Goal: Transaction & Acquisition: Book appointment/travel/reservation

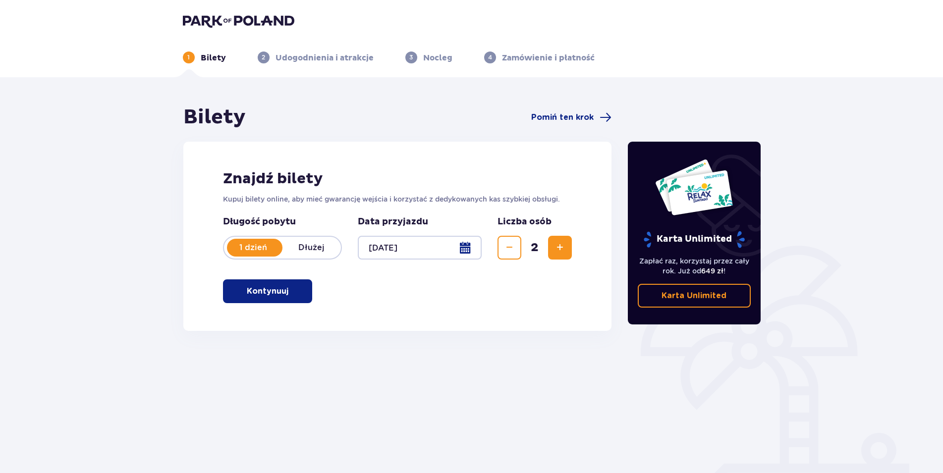
click at [293, 288] on span "button" at bounding box center [290, 291] width 12 height 12
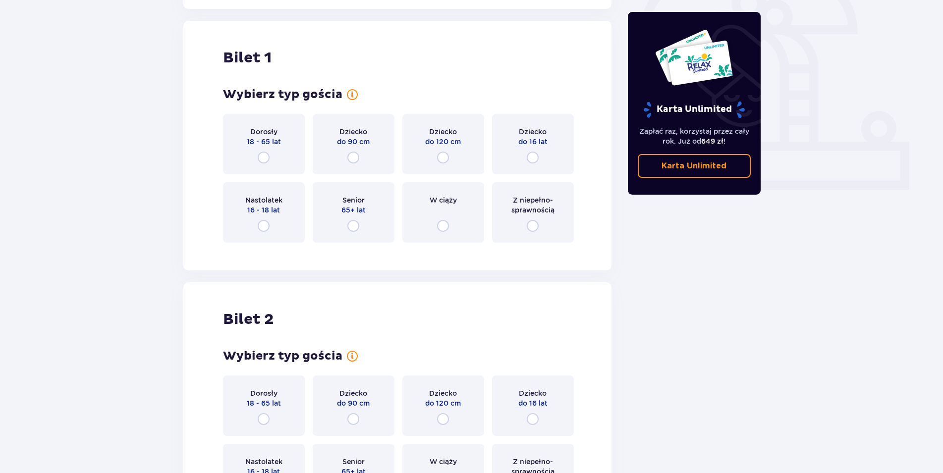
scroll to position [331, 0]
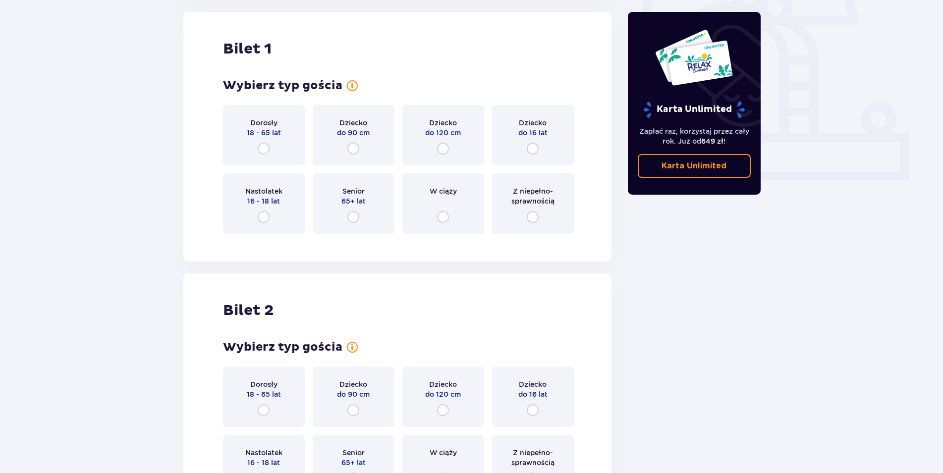
click at [273, 146] on div "Dorosły 18 - 65 lat" at bounding box center [264, 135] width 82 height 60
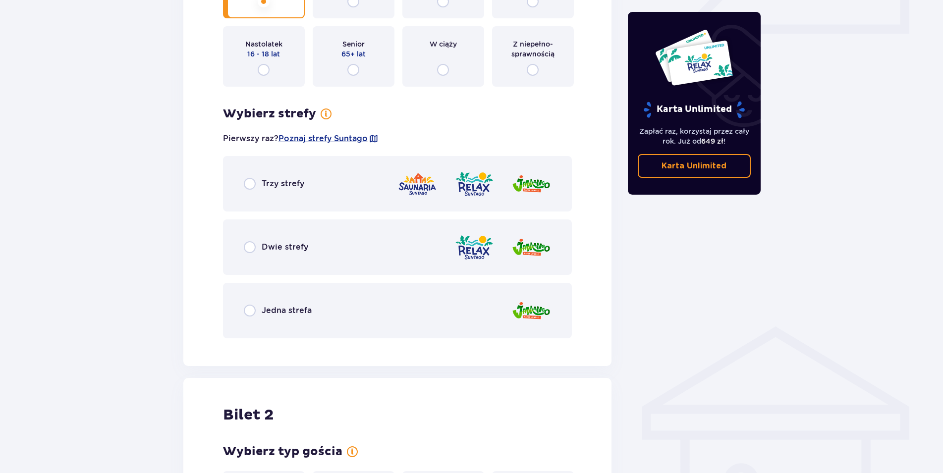
scroll to position [386, 0]
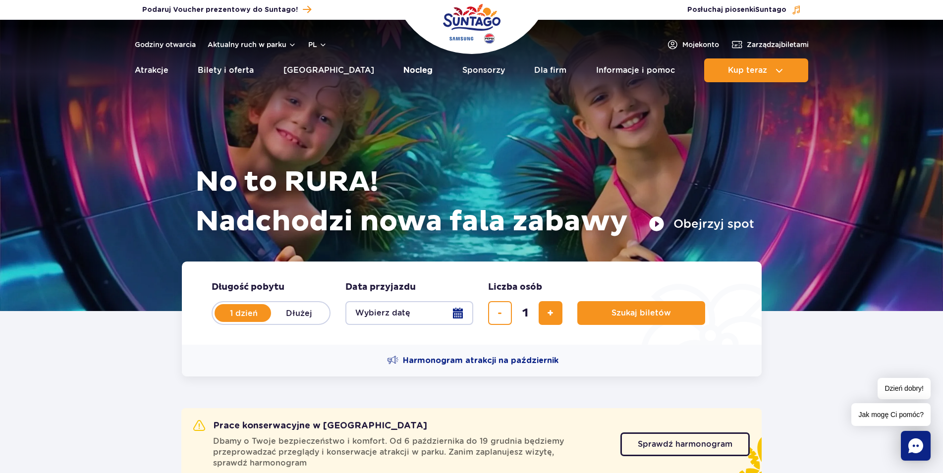
click at [403, 70] on link "Nocleg" at bounding box center [417, 70] width 29 height 24
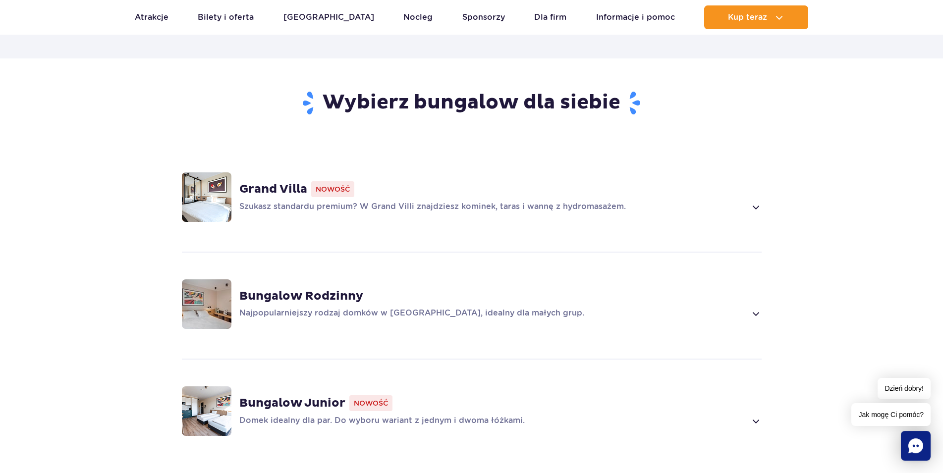
scroll to position [657, 0]
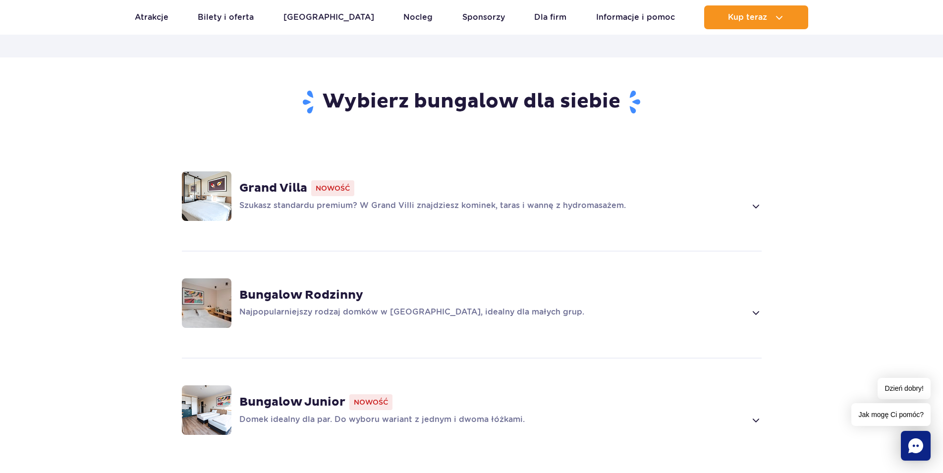
click at [756, 200] on span at bounding box center [754, 206] width 11 height 12
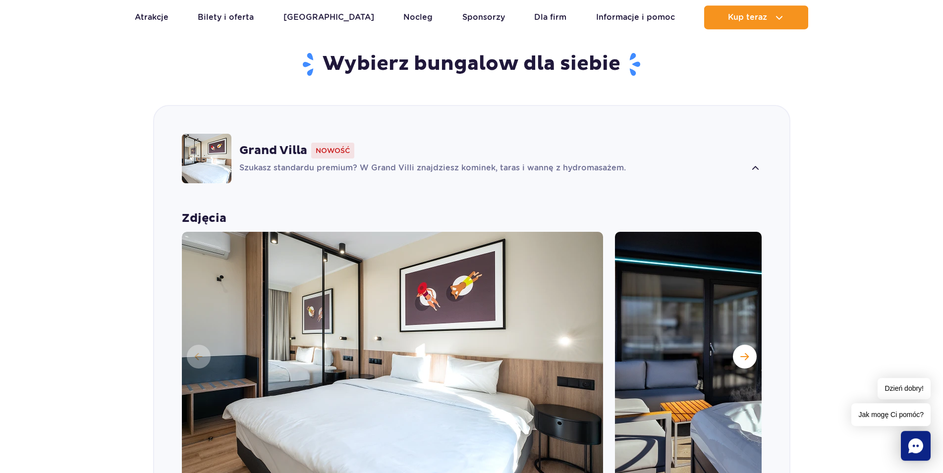
scroll to position [738, 0]
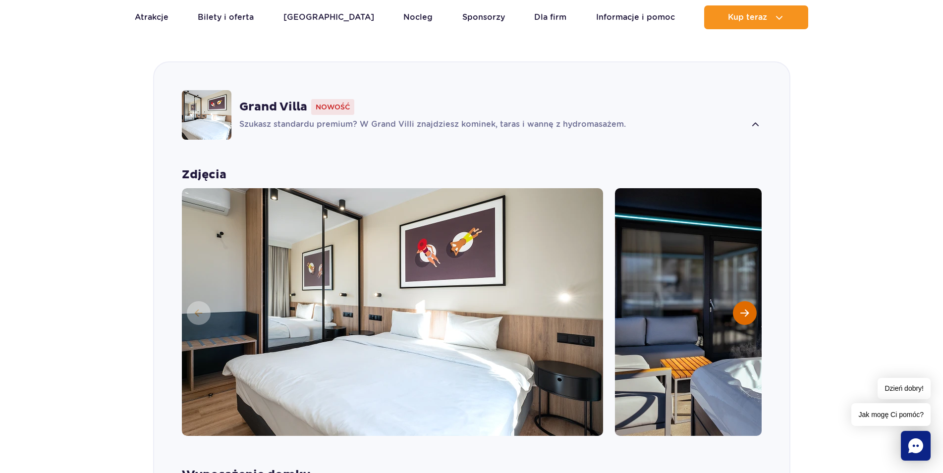
click at [744, 309] on span "Następny slajd" at bounding box center [744, 313] width 8 height 9
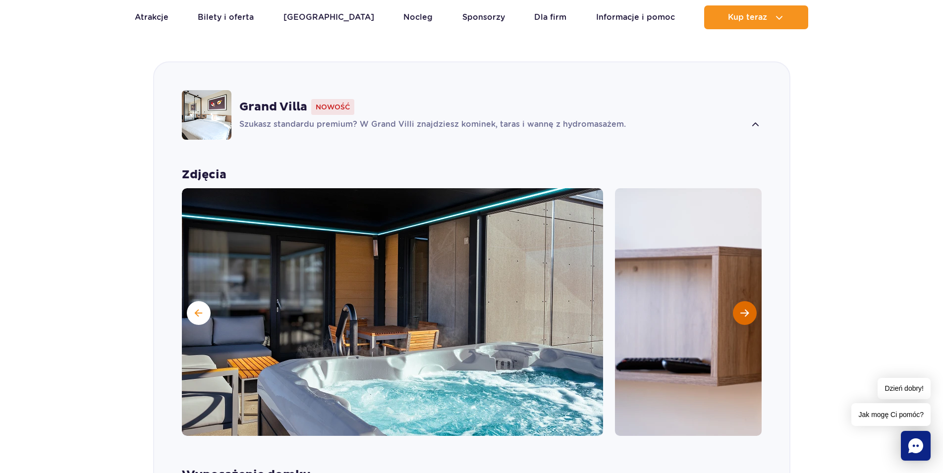
click at [744, 309] on span "Następny slajd" at bounding box center [744, 313] width 8 height 9
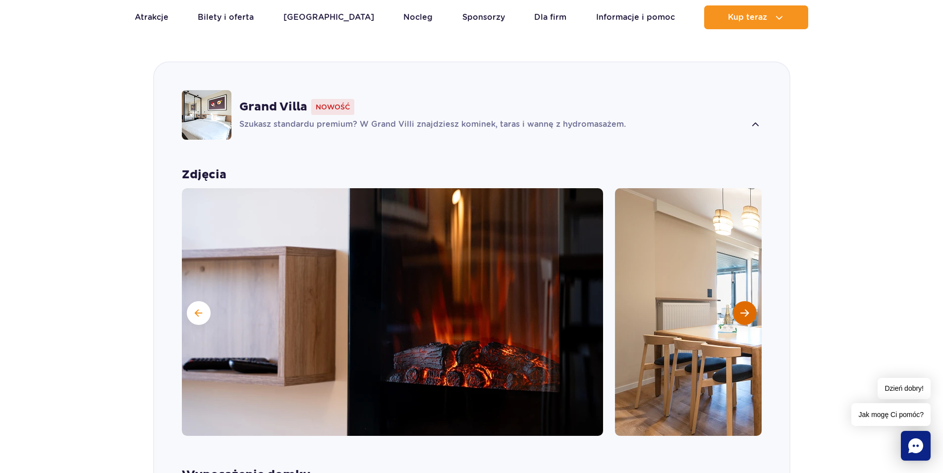
click at [744, 309] on span "Następny slajd" at bounding box center [744, 313] width 8 height 9
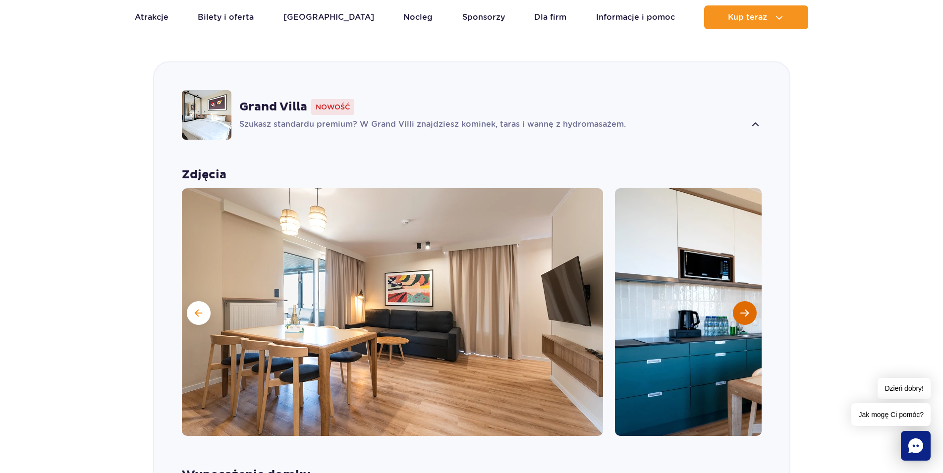
click at [744, 309] on span "Następny slajd" at bounding box center [744, 313] width 8 height 9
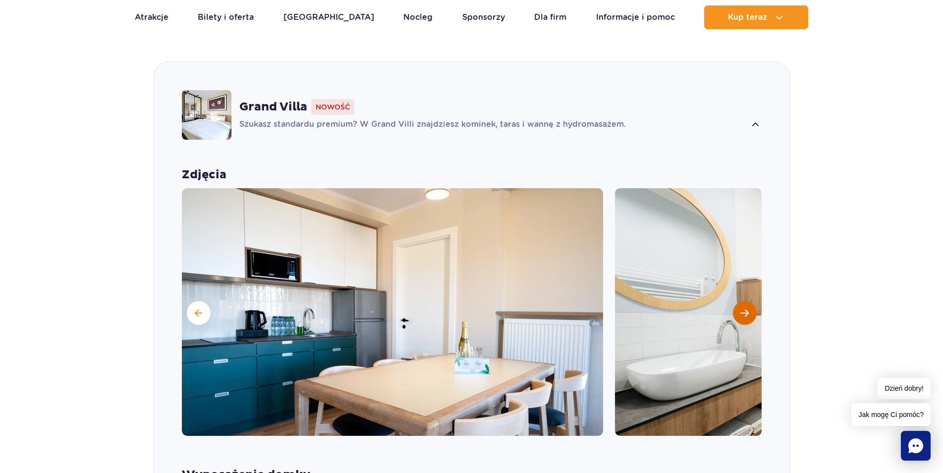
click at [744, 309] on span "Następny slajd" at bounding box center [744, 313] width 8 height 9
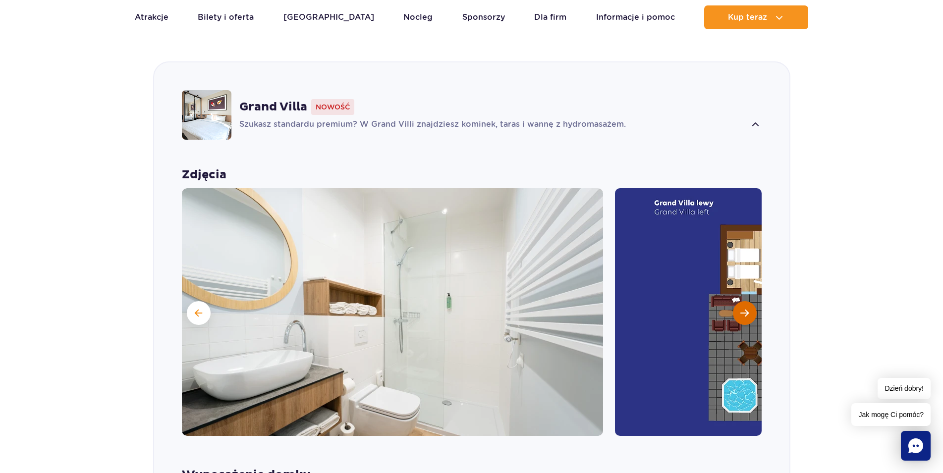
click at [744, 309] on span "Następny slajd" at bounding box center [744, 313] width 8 height 9
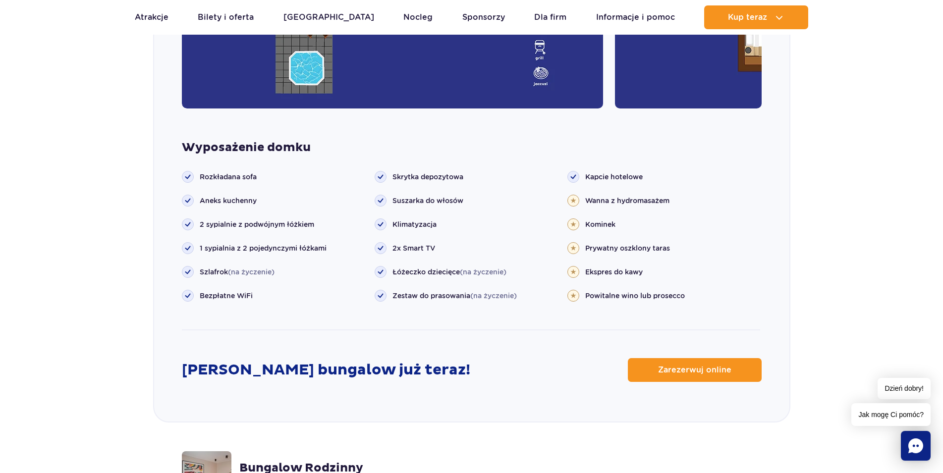
scroll to position [1142, 0]
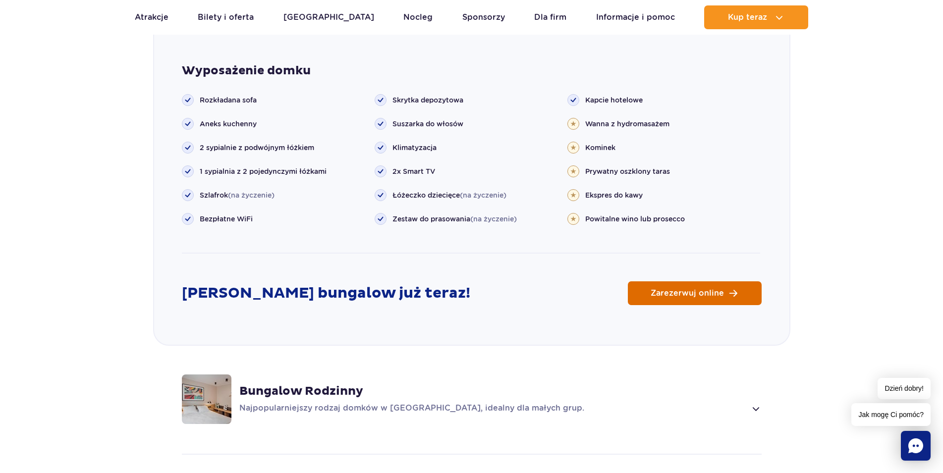
click at [696, 289] on span "Zarezerwuj online" at bounding box center [686, 293] width 73 height 8
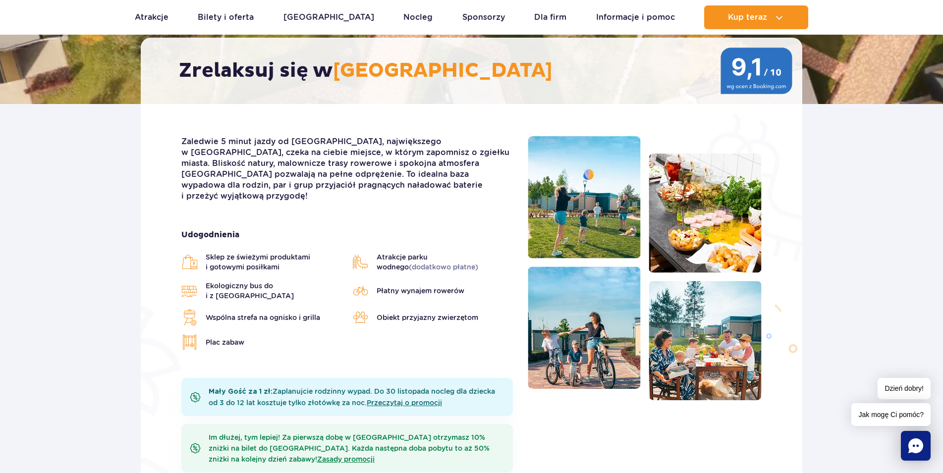
scroll to position [0, 0]
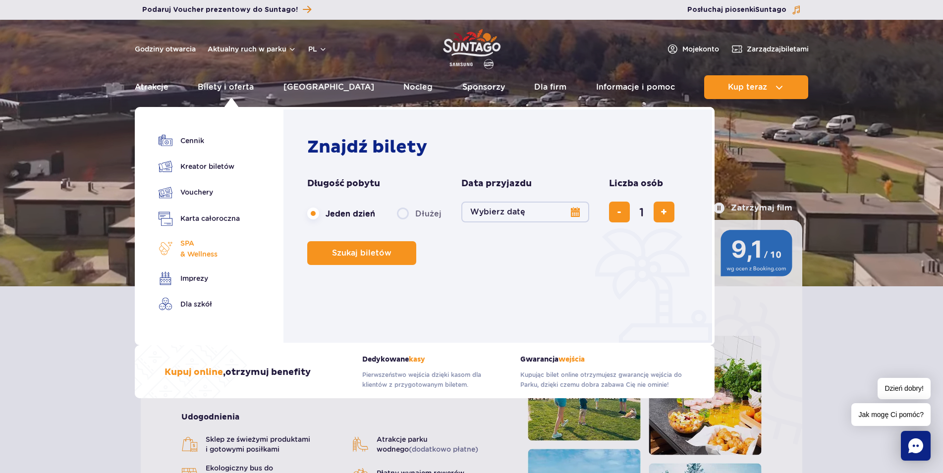
click at [194, 245] on span "SPA & Wellness" at bounding box center [198, 249] width 37 height 22
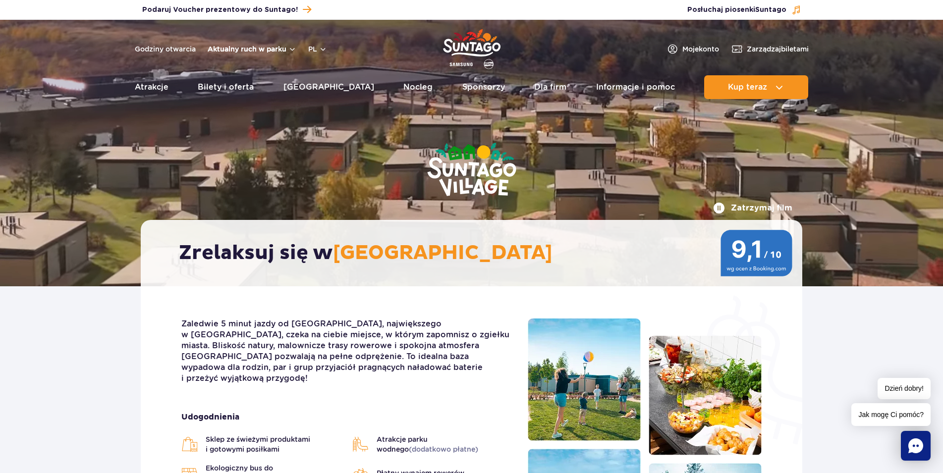
click at [267, 47] on button "Aktualny ruch w parku" at bounding box center [252, 49] width 89 height 8
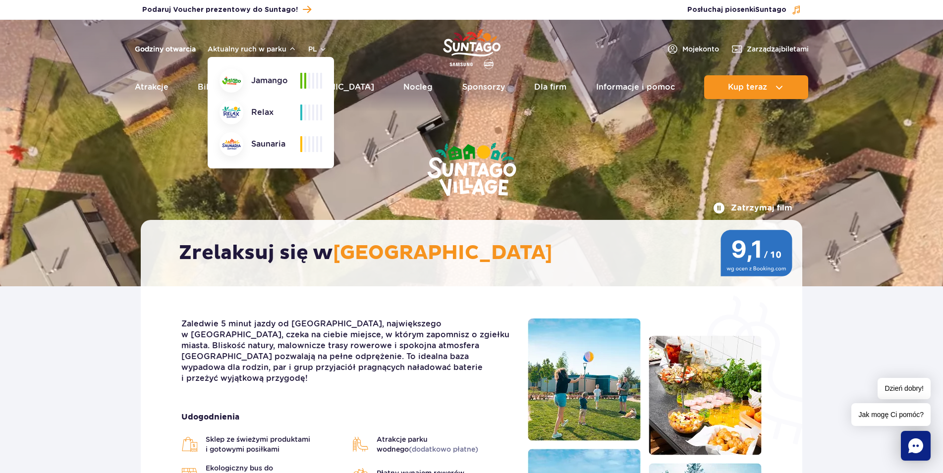
click at [169, 47] on link "Godziny otwarcia" at bounding box center [165, 49] width 61 height 10
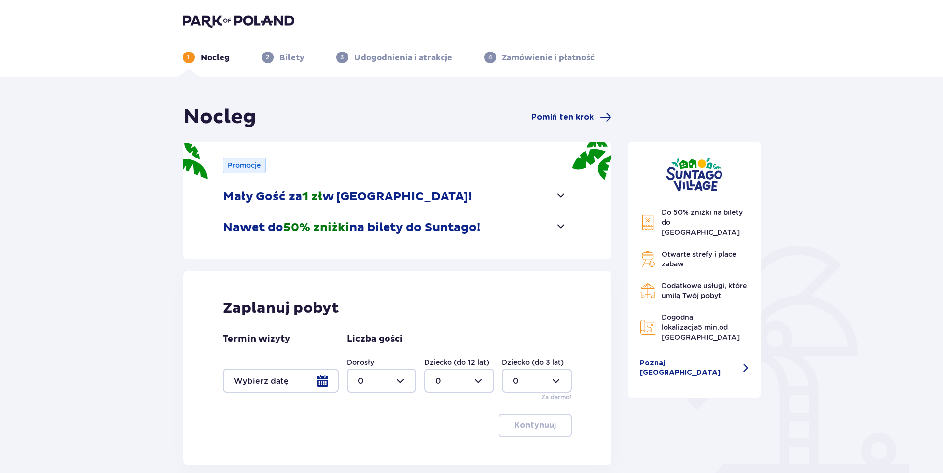
click at [322, 381] on div at bounding box center [281, 381] width 116 height 24
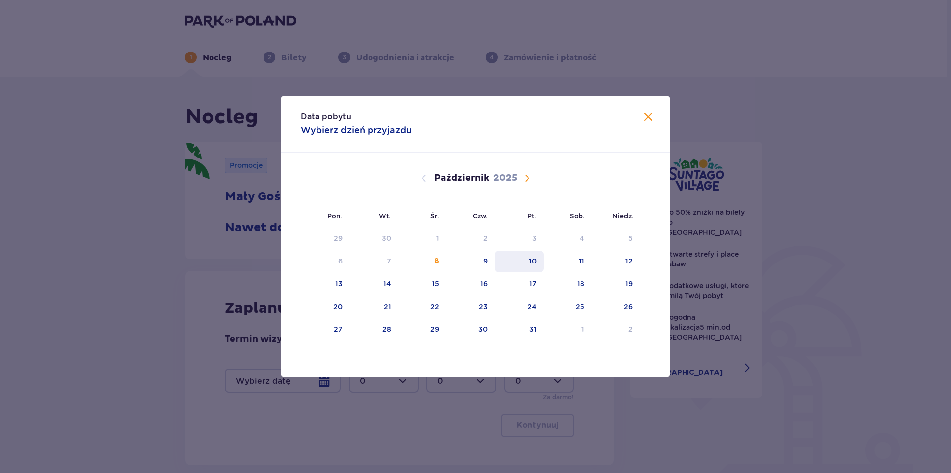
click at [531, 263] on div "10" at bounding box center [533, 261] width 8 height 10
click at [581, 261] on div "11" at bounding box center [582, 261] width 6 height 10
type input "10.10.25 - 11.10.25"
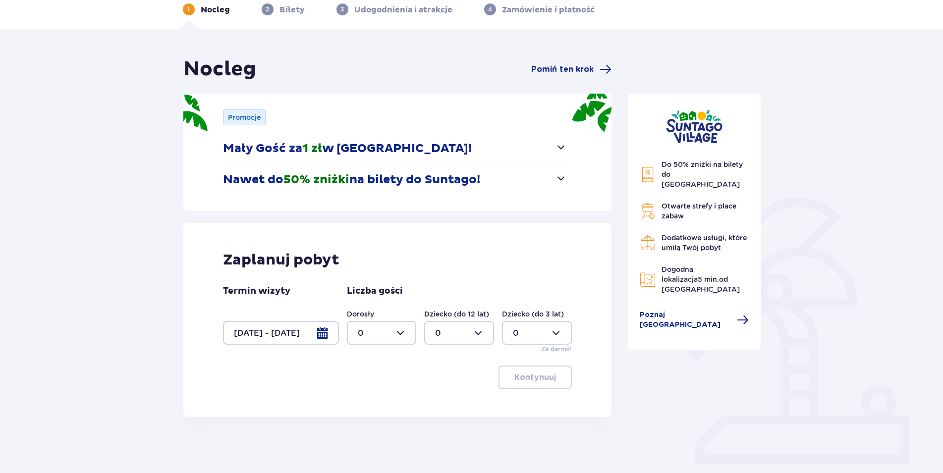
scroll to position [51, 0]
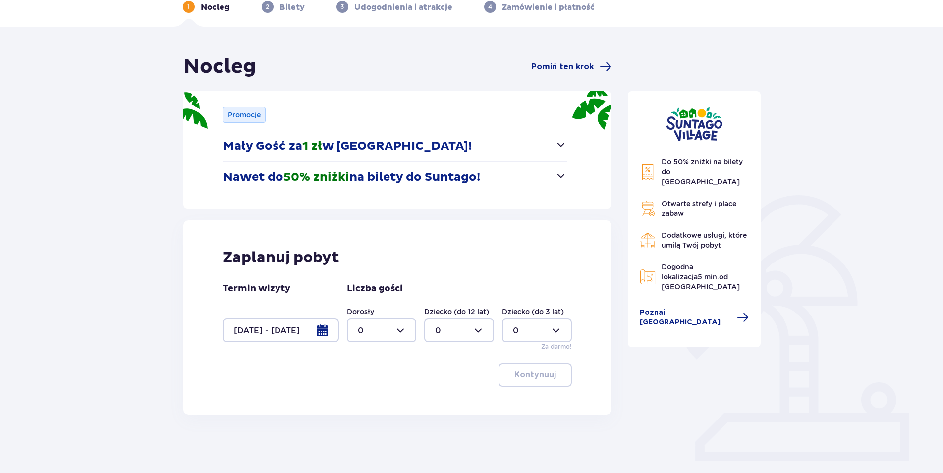
click at [403, 333] on div at bounding box center [382, 331] width 70 height 24
click at [361, 403] on p "2" at bounding box center [360, 402] width 5 height 11
type input "2"
click at [535, 375] on p "Kontynuuj" at bounding box center [535, 375] width 42 height 11
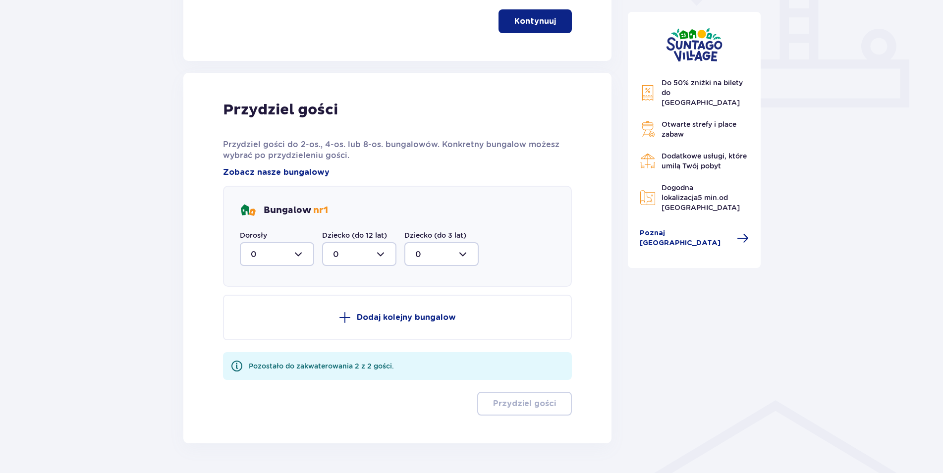
scroll to position [152, 0]
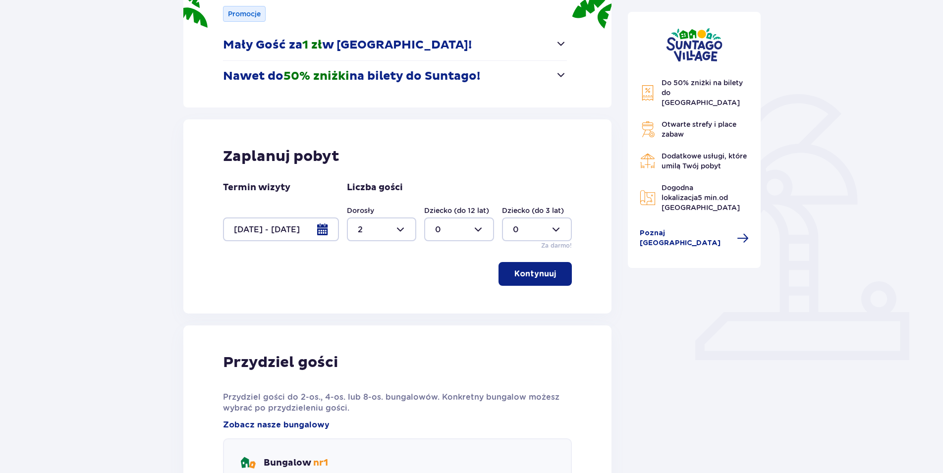
click at [521, 272] on p "Kontynuuj" at bounding box center [535, 273] width 42 height 11
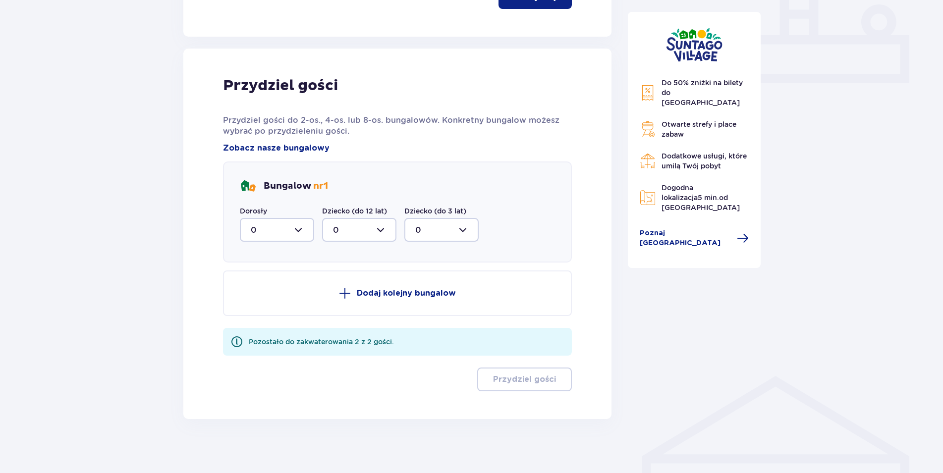
scroll to position [434, 0]
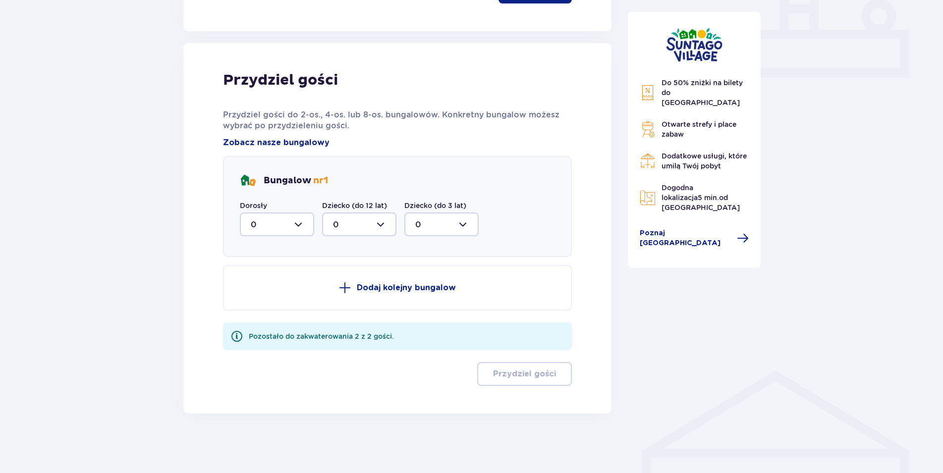
click at [299, 224] on div at bounding box center [277, 225] width 74 height 24
click at [261, 296] on div "2" at bounding box center [277, 296] width 53 height 11
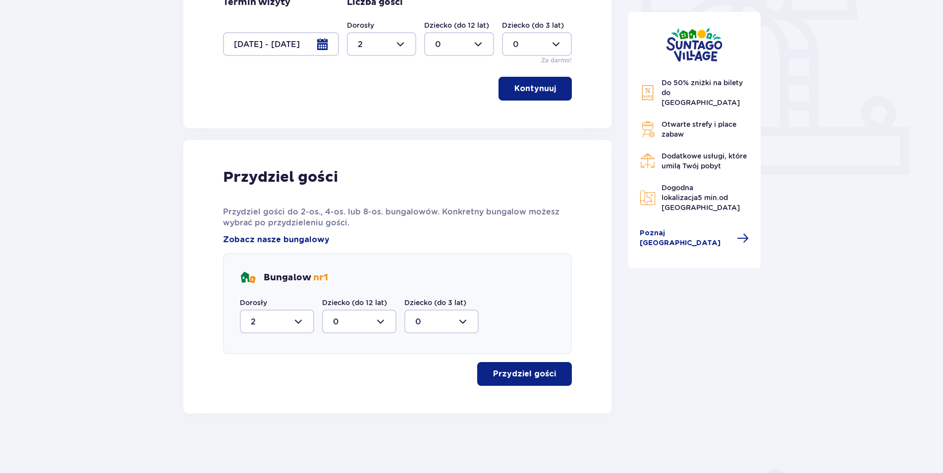
type input "2"
click at [528, 381] on button "Przydziel gości" at bounding box center [524, 374] width 95 height 24
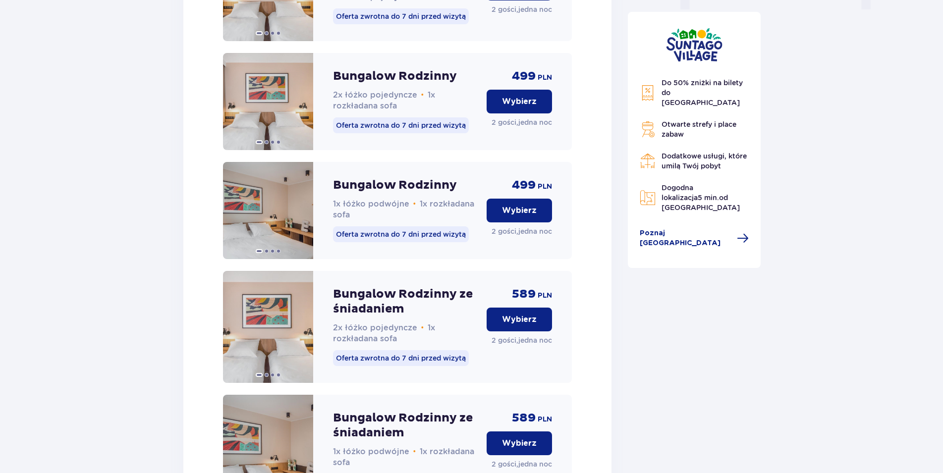
scroll to position [958, 0]
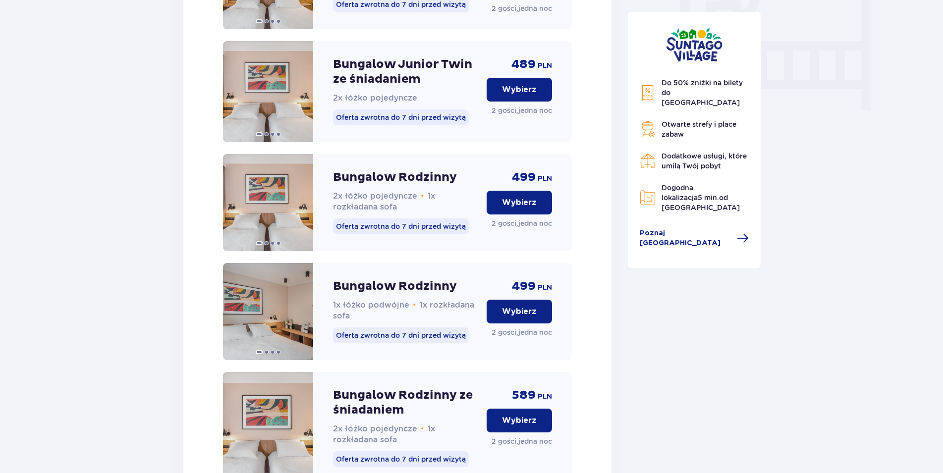
click at [518, 95] on p "Wybierz" at bounding box center [519, 89] width 35 height 11
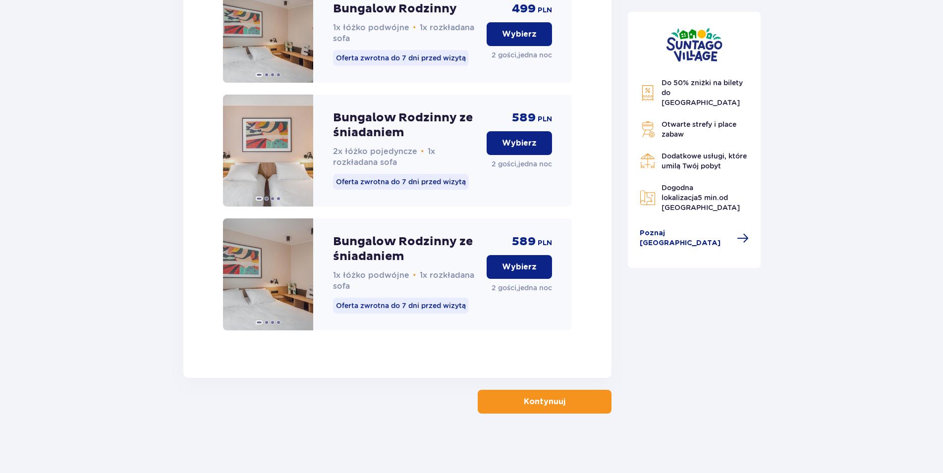
scroll to position [1246, 0]
click at [544, 404] on p "Kontynuuj" at bounding box center [545, 401] width 42 height 11
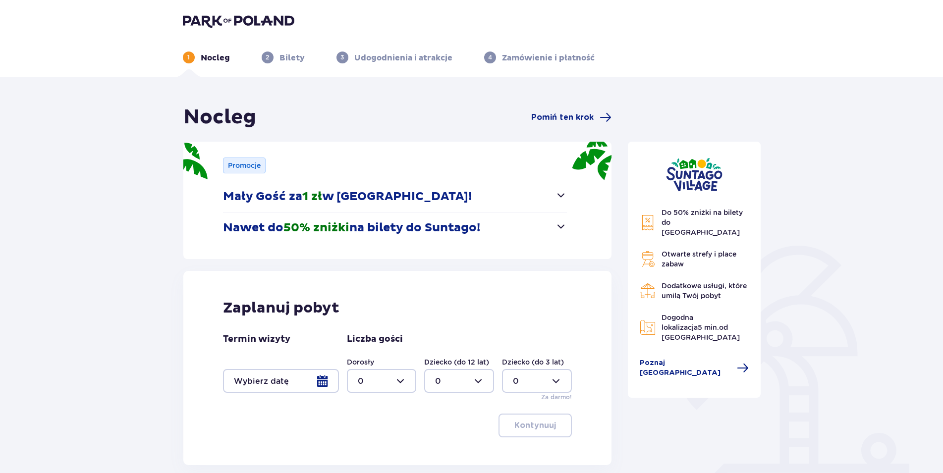
scroll to position [87, 0]
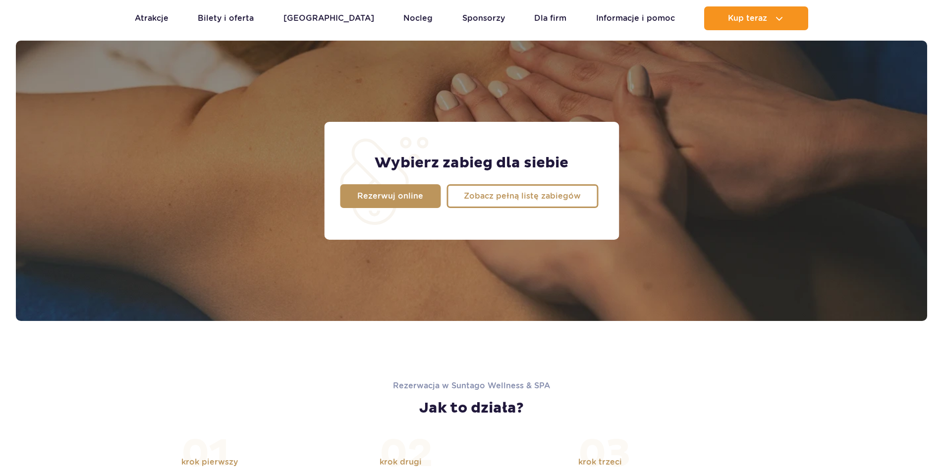
scroll to position [781, 0]
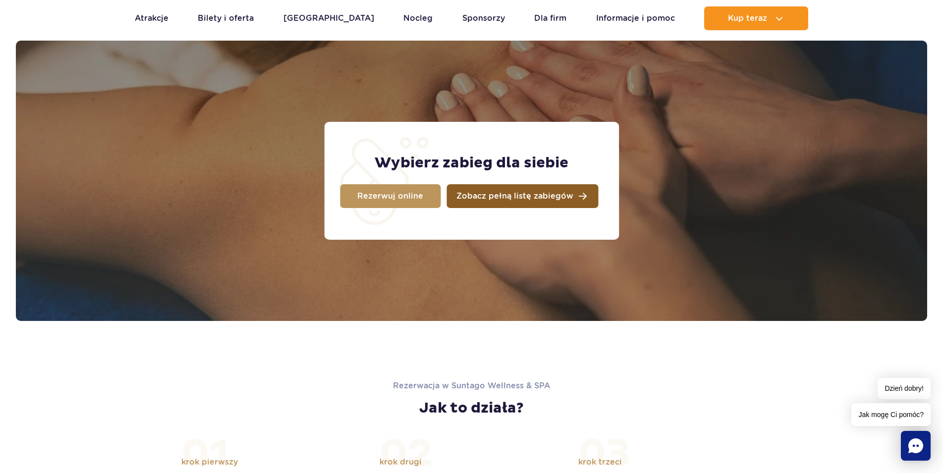
click at [510, 191] on link "Zobacz pełną listę zabiegów" at bounding box center [522, 196] width 152 height 24
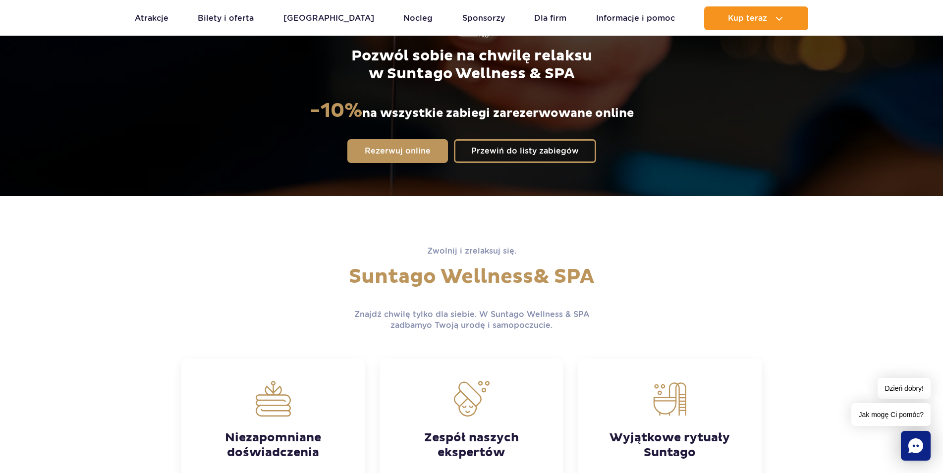
scroll to position [0, 0]
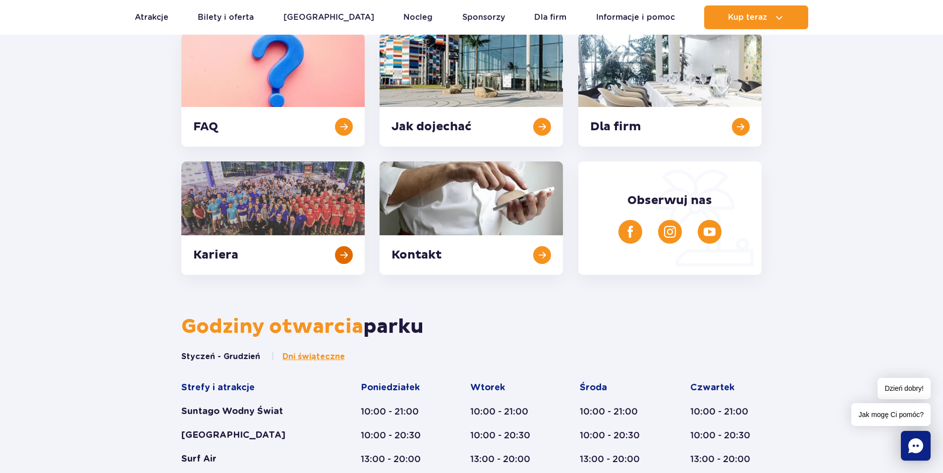
scroll to position [71, 0]
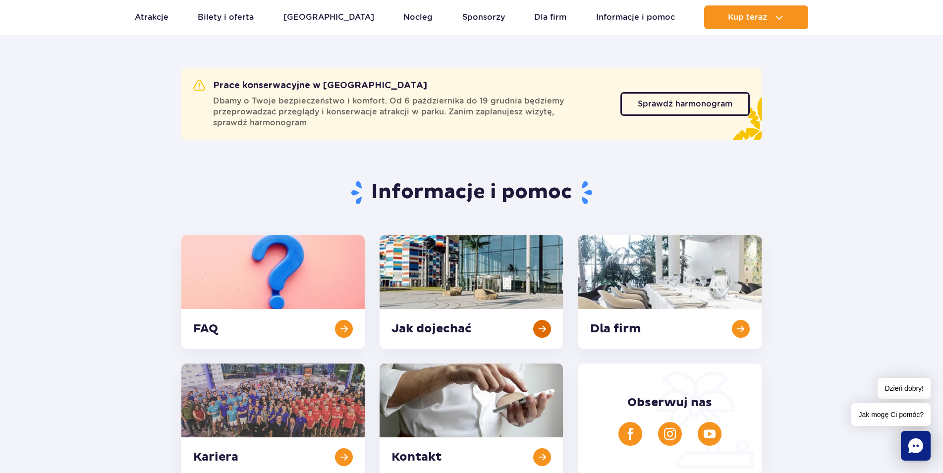
click at [538, 327] on link at bounding box center [470, 291] width 183 height 113
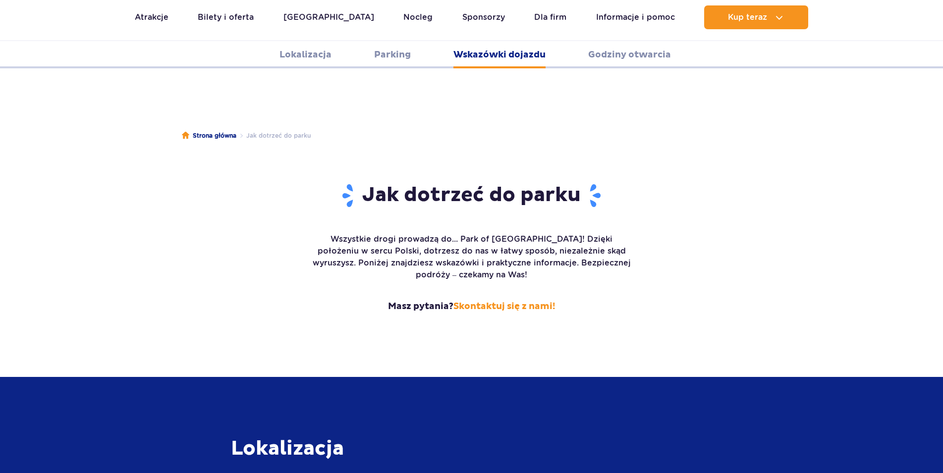
scroll to position [1318, 0]
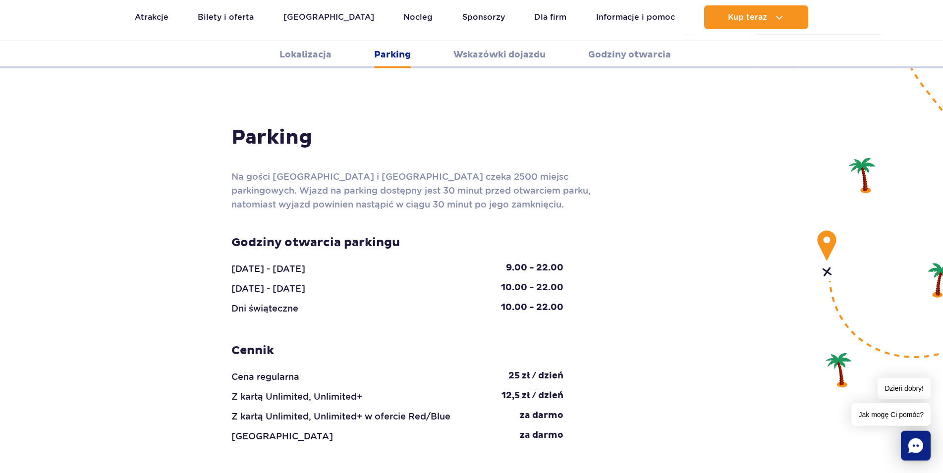
scroll to position [863, 0]
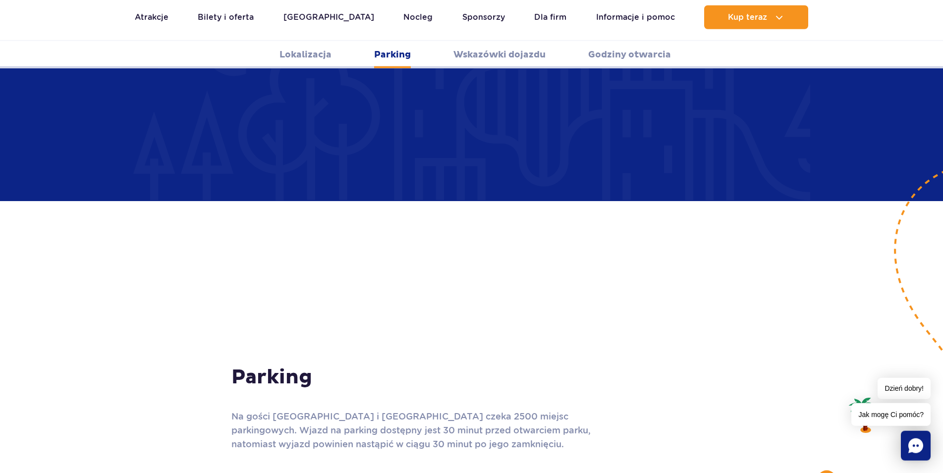
scroll to position [611, 0]
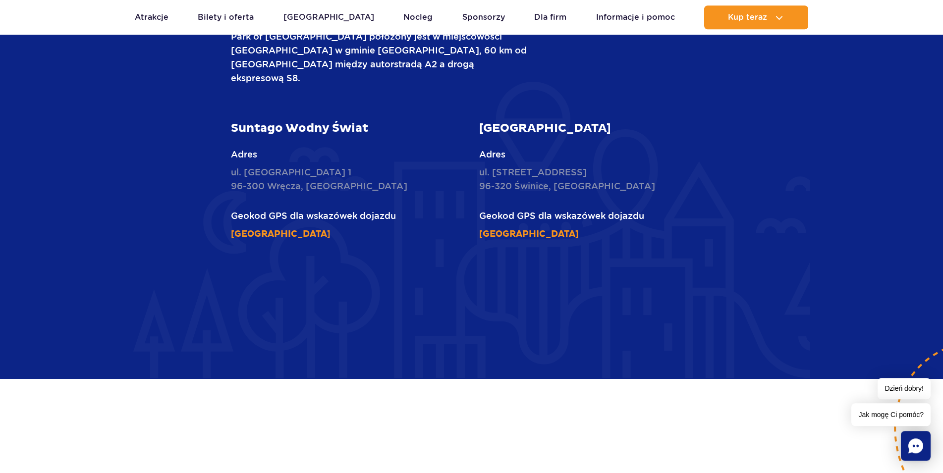
scroll to position [455, 0]
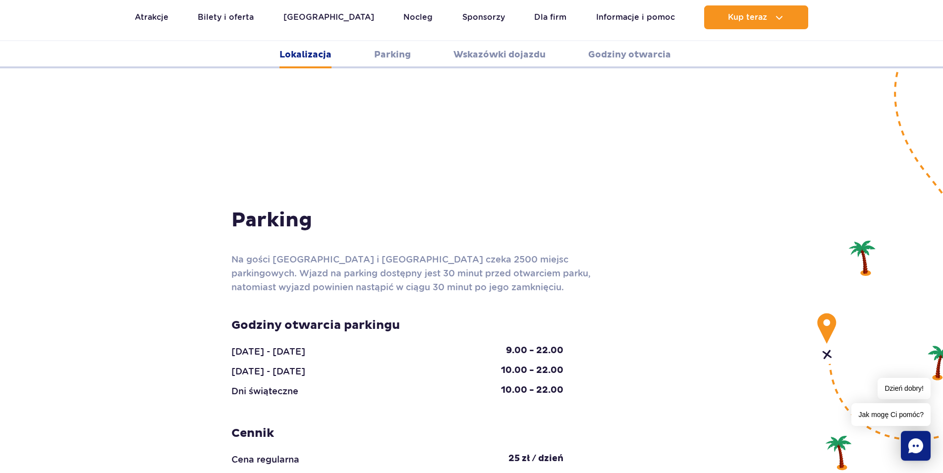
scroll to position [808, 0]
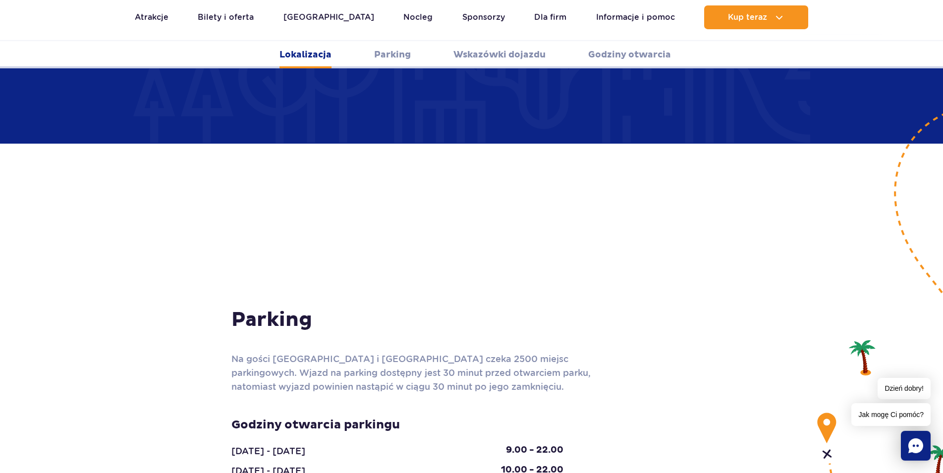
scroll to position [657, 0]
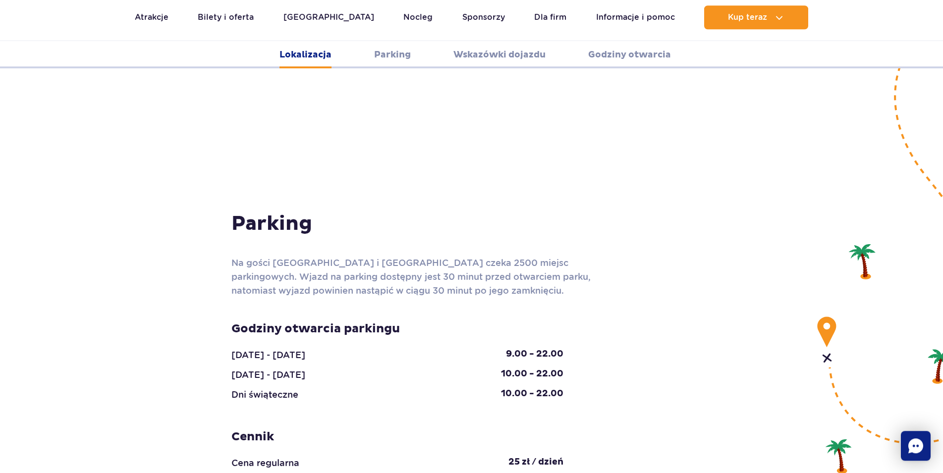
scroll to position [783, 0]
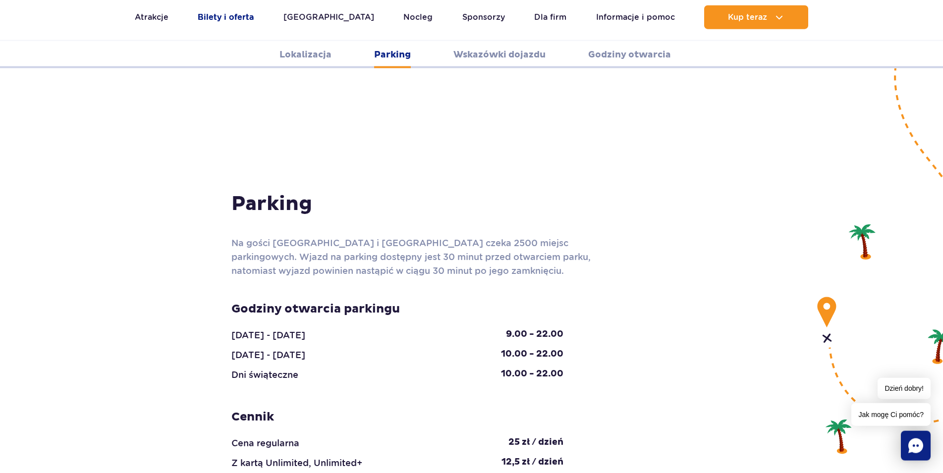
scroll to position [803, 0]
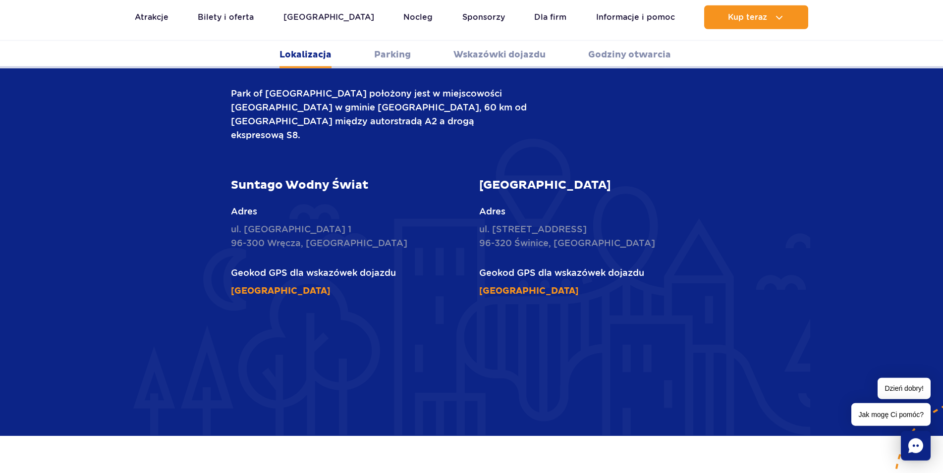
scroll to position [192, 0]
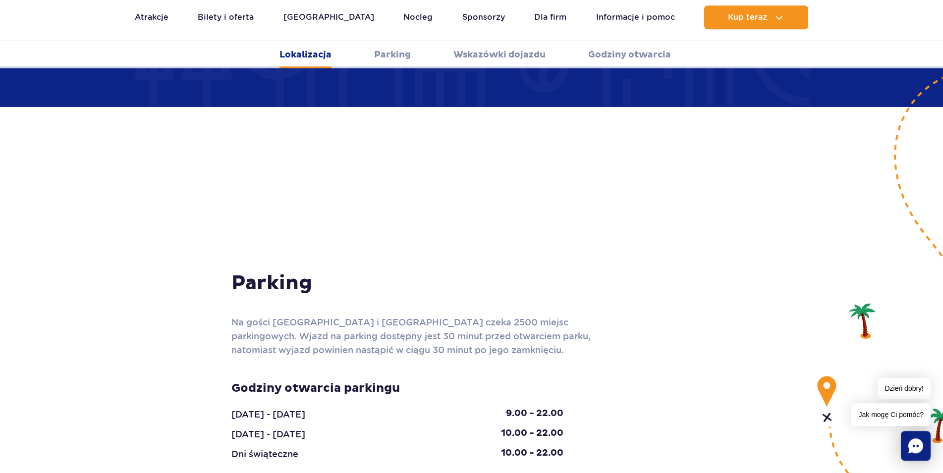
scroll to position [741, 0]
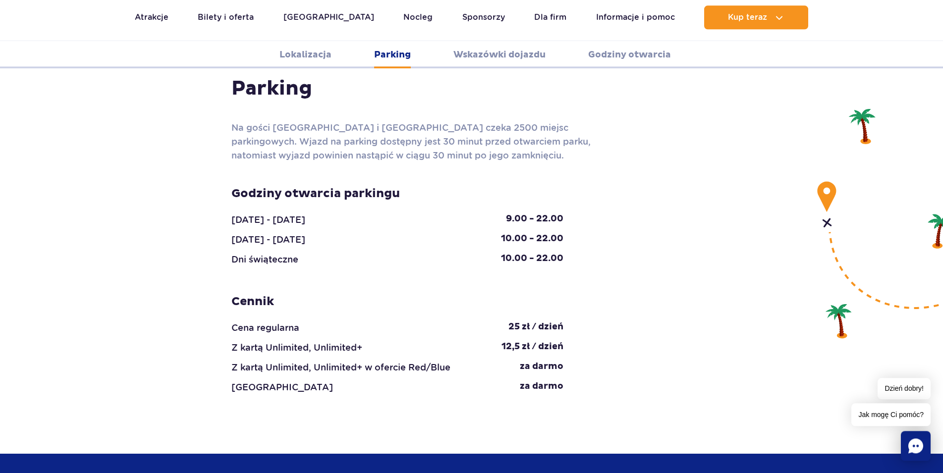
scroll to position [943, 0]
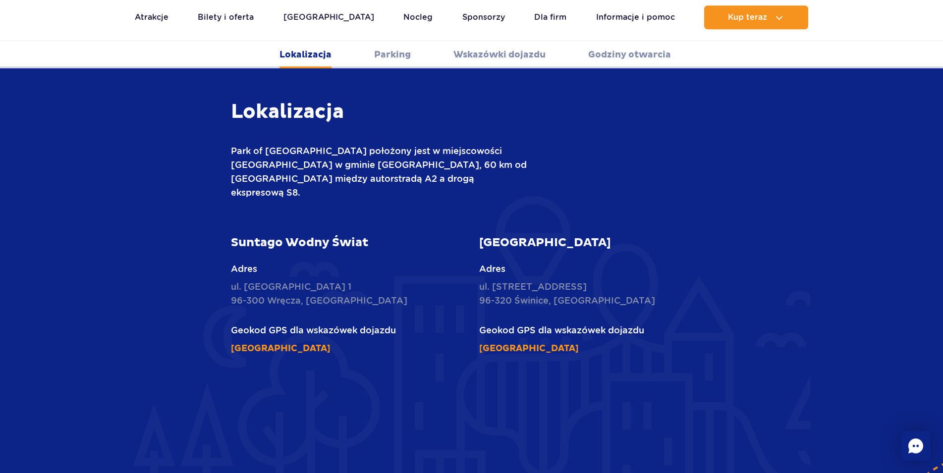
scroll to position [135, 0]
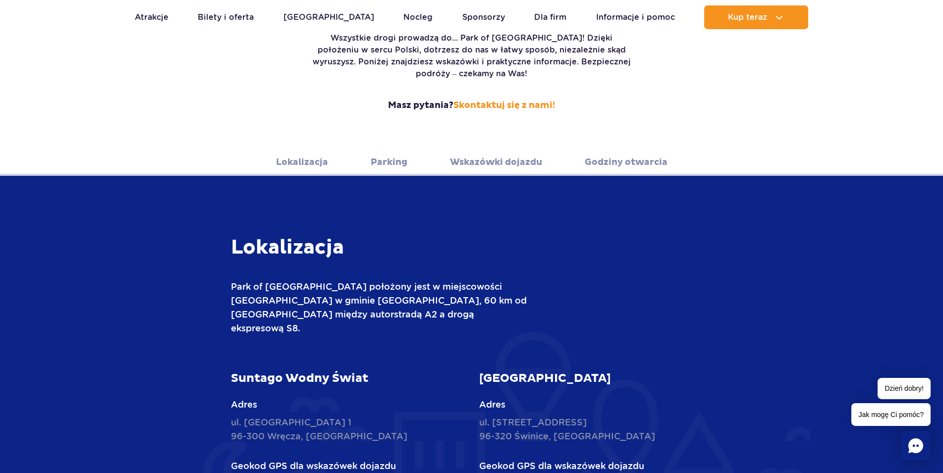
scroll to position [202, 0]
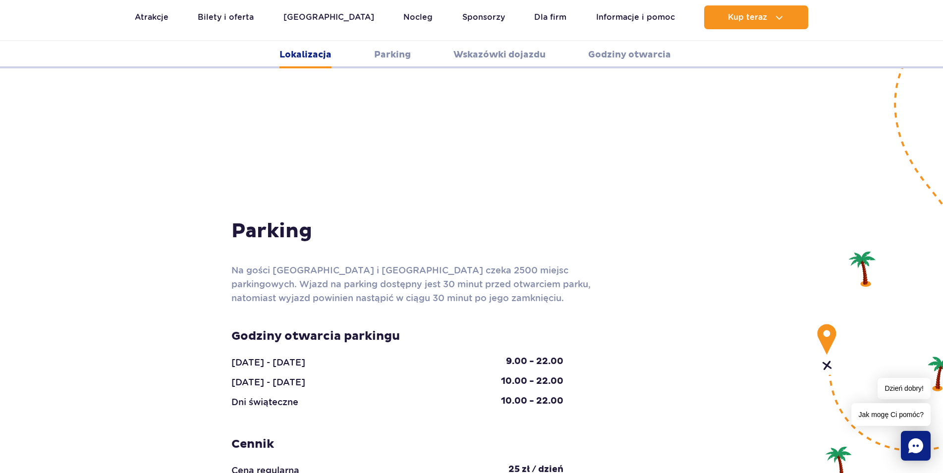
scroll to position [776, 0]
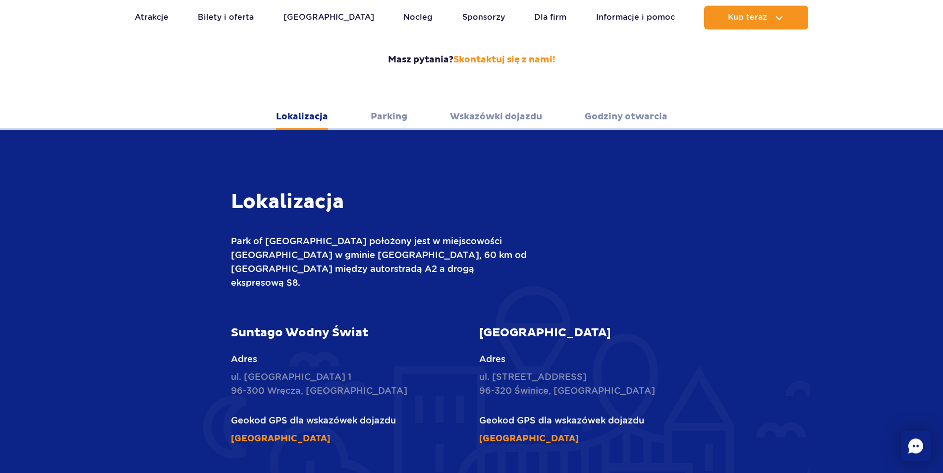
scroll to position [246, 0]
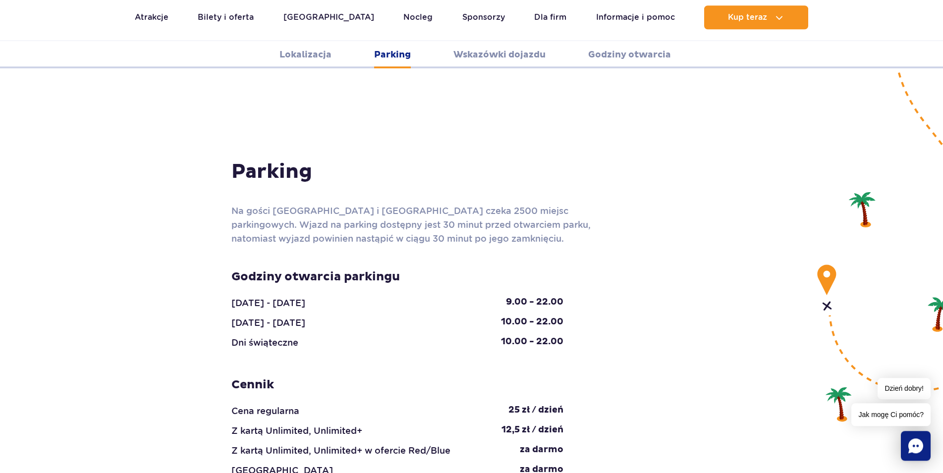
scroll to position [834, 0]
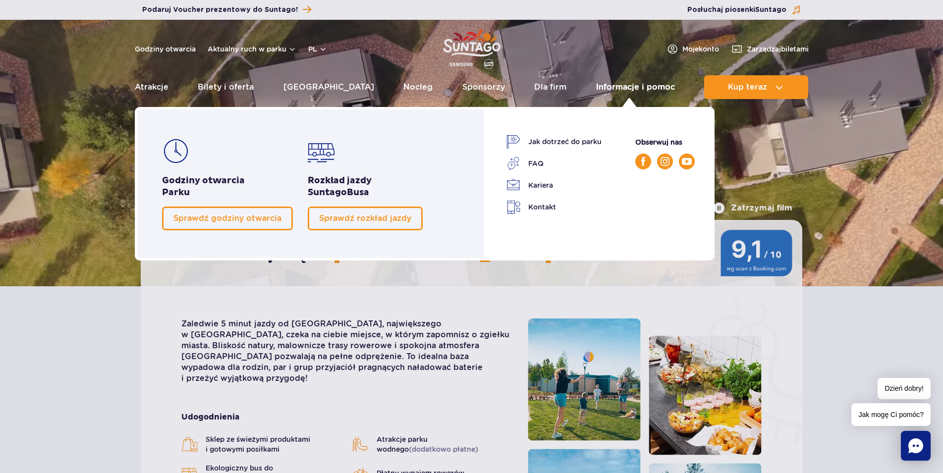
click at [652, 89] on link "Informacje i pomoc" at bounding box center [635, 87] width 79 height 24
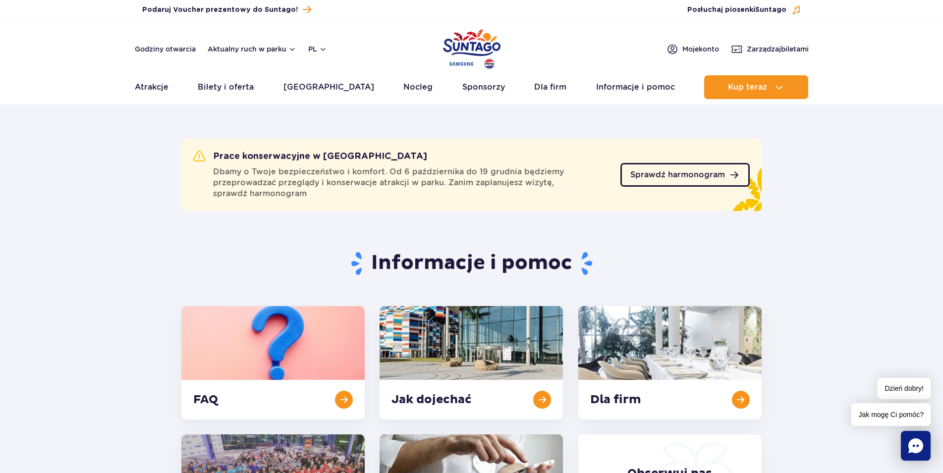
click at [692, 176] on span "Sprawdź harmonogram" at bounding box center [677, 175] width 95 height 8
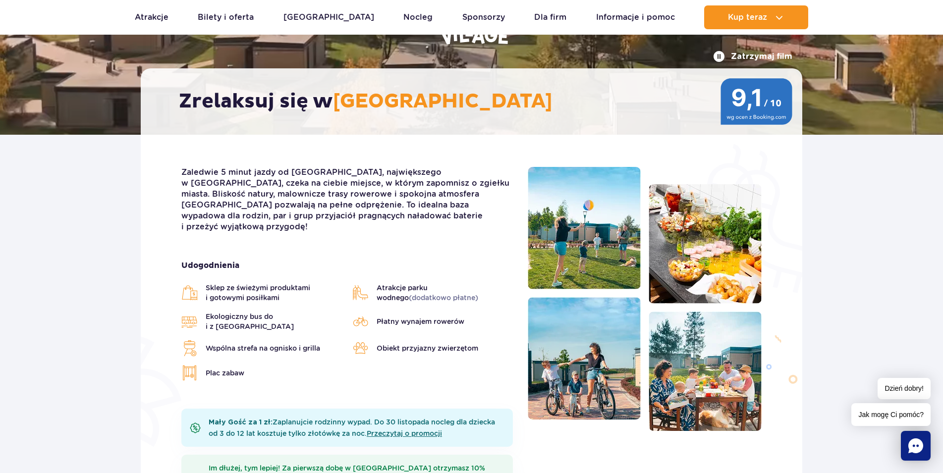
scroll to position [253, 0]
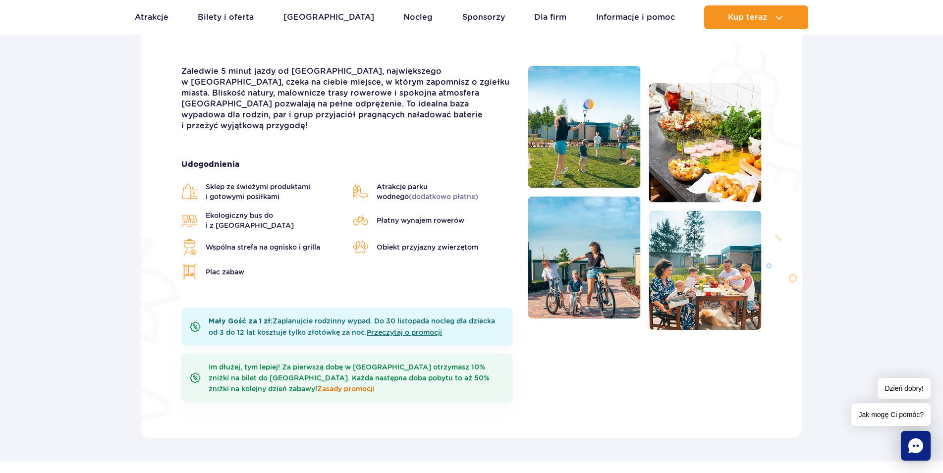
click at [335, 385] on link "Zasady promocji" at bounding box center [345, 389] width 57 height 8
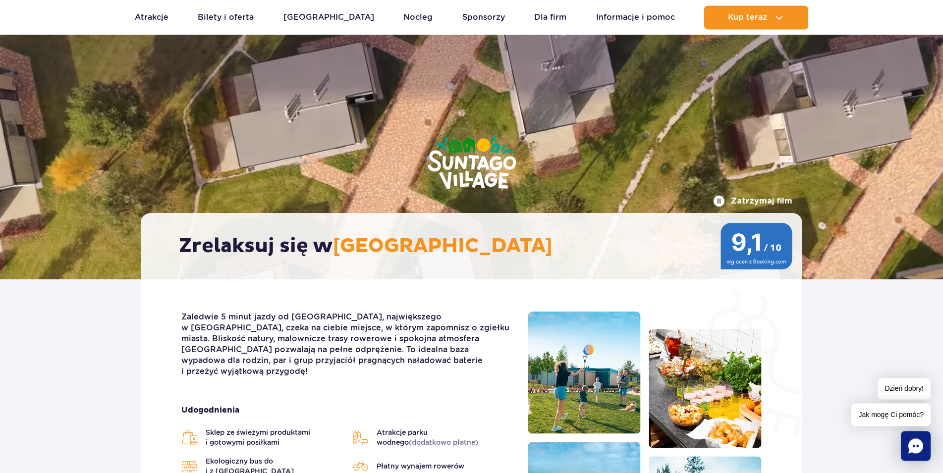
scroll to position [0, 0]
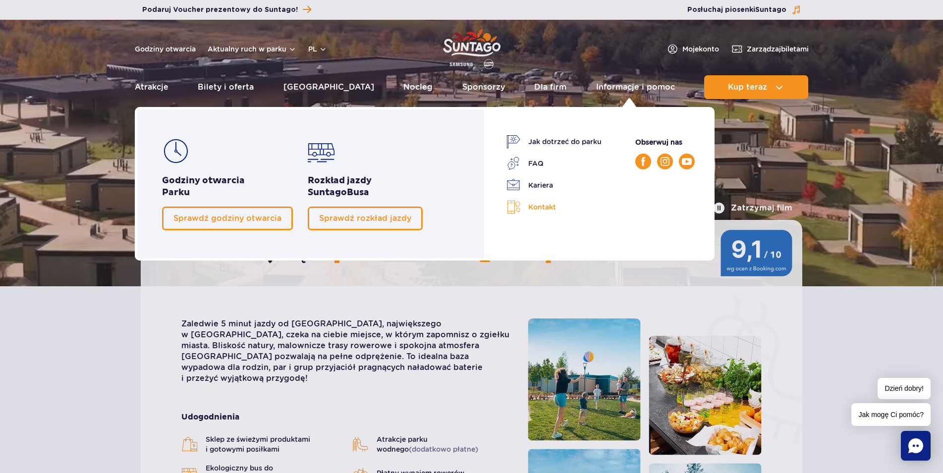
click at [542, 208] on link "Kontakt" at bounding box center [553, 207] width 95 height 14
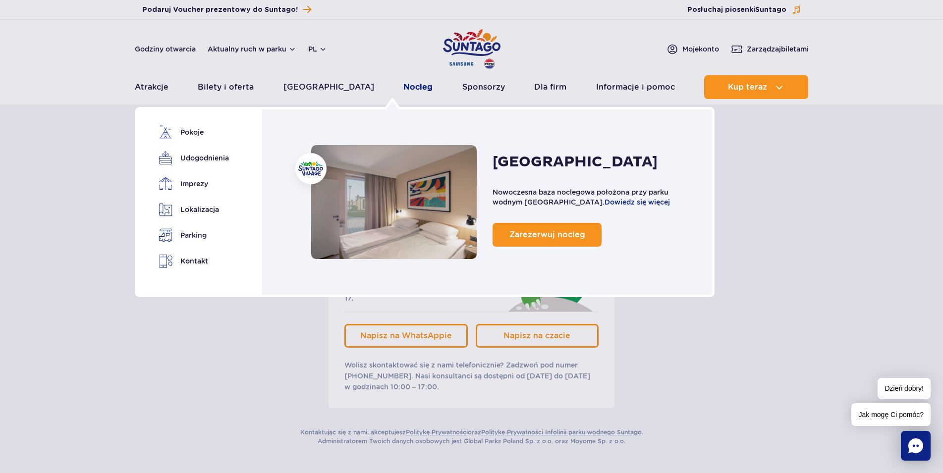
click at [403, 87] on link "Nocleg" at bounding box center [417, 87] width 29 height 24
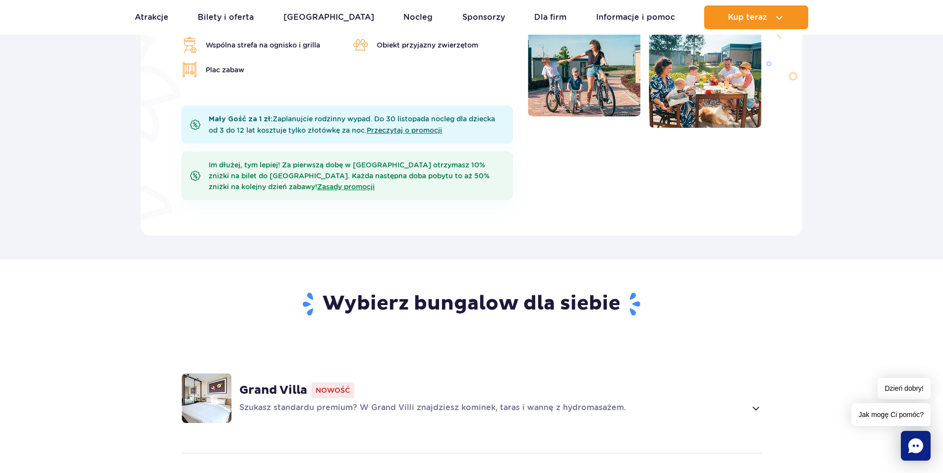
scroll to position [606, 0]
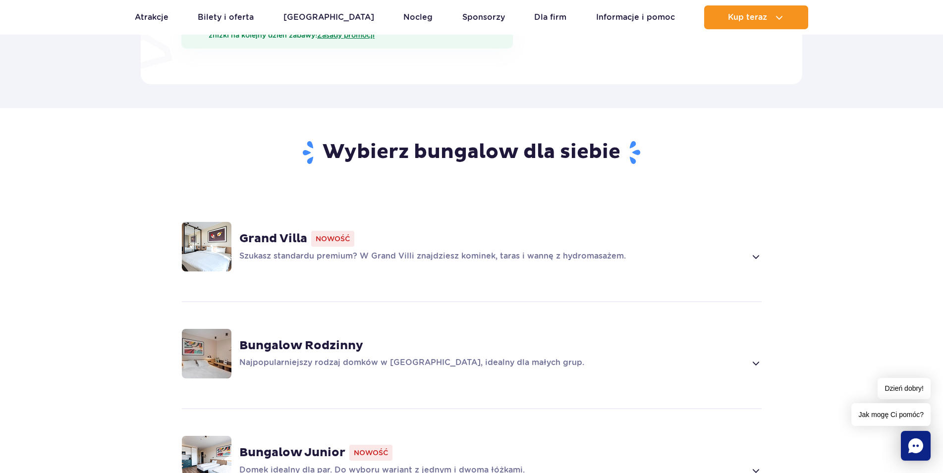
click at [757, 251] on span at bounding box center [754, 257] width 11 height 12
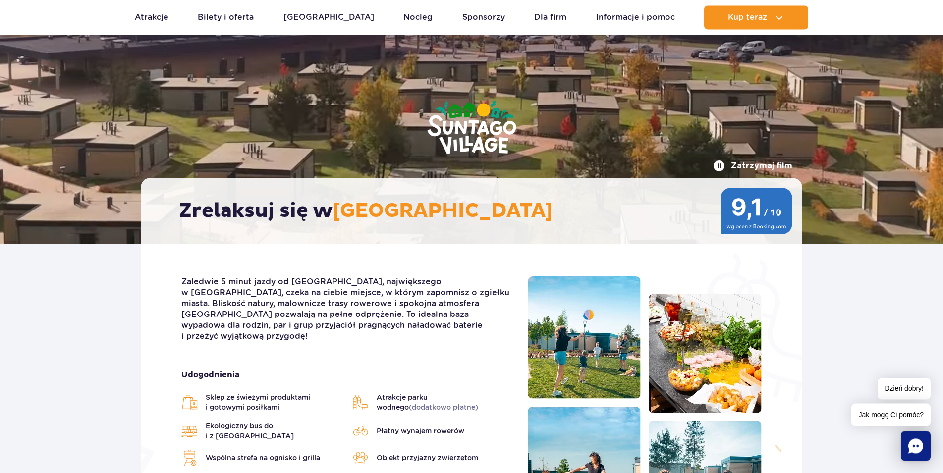
scroll to position [0, 0]
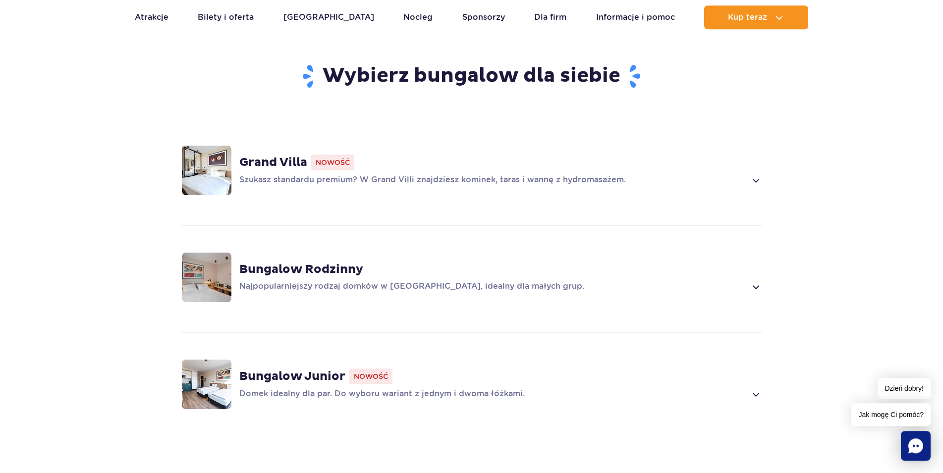
scroll to position [707, 0]
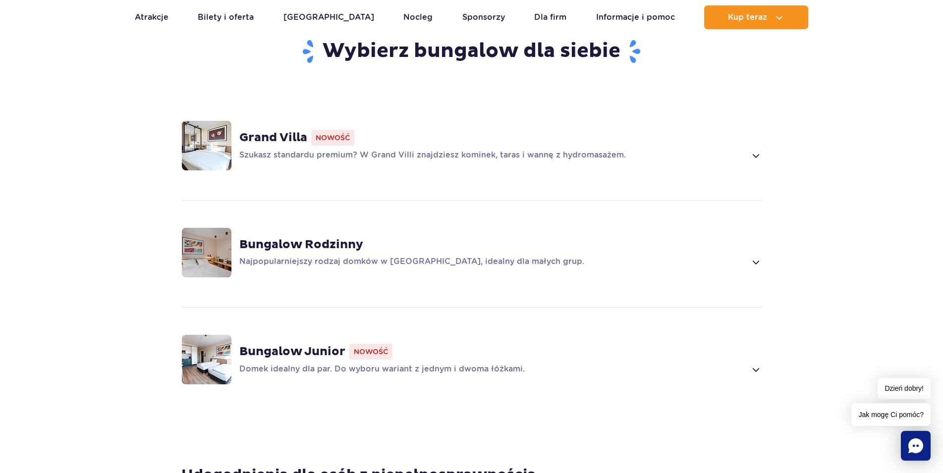
click at [756, 150] on span at bounding box center [754, 156] width 11 height 12
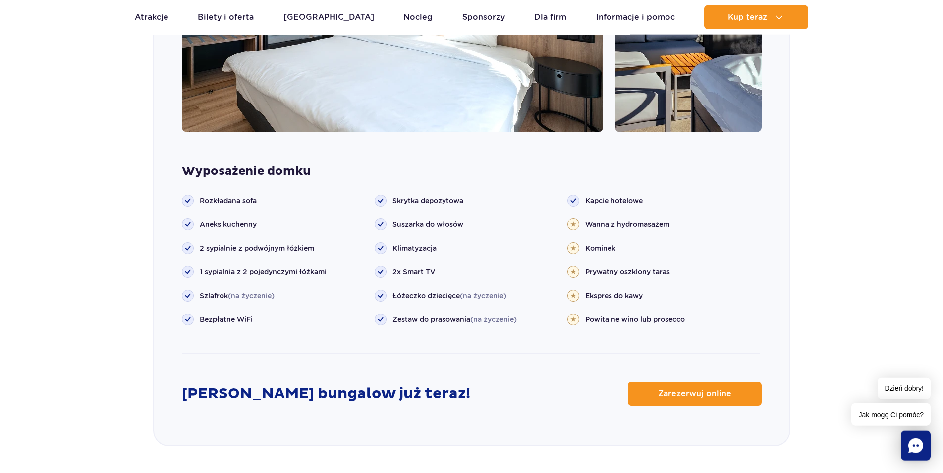
scroll to position [1043, 0]
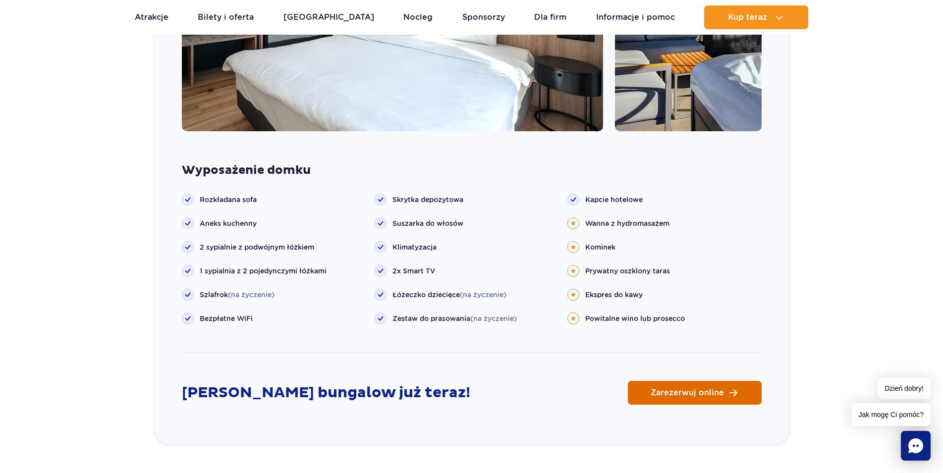
click at [705, 389] on span "Zarezerwuj online" at bounding box center [686, 393] width 73 height 8
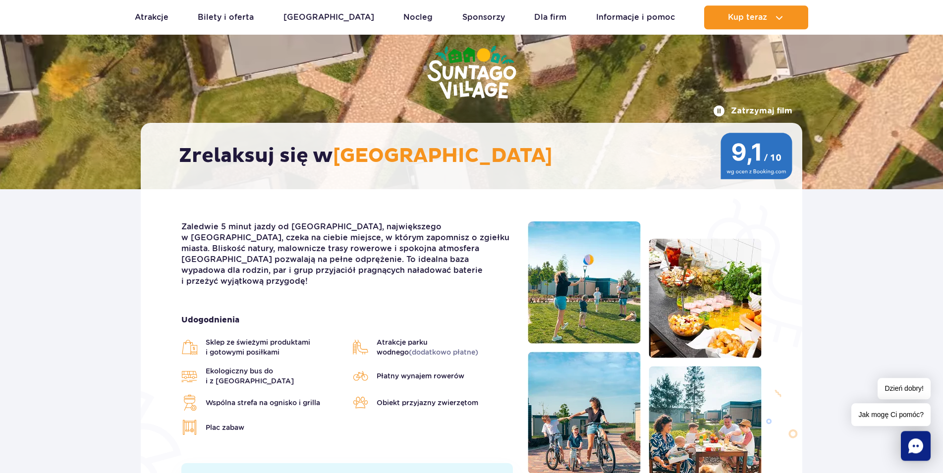
scroll to position [0, 0]
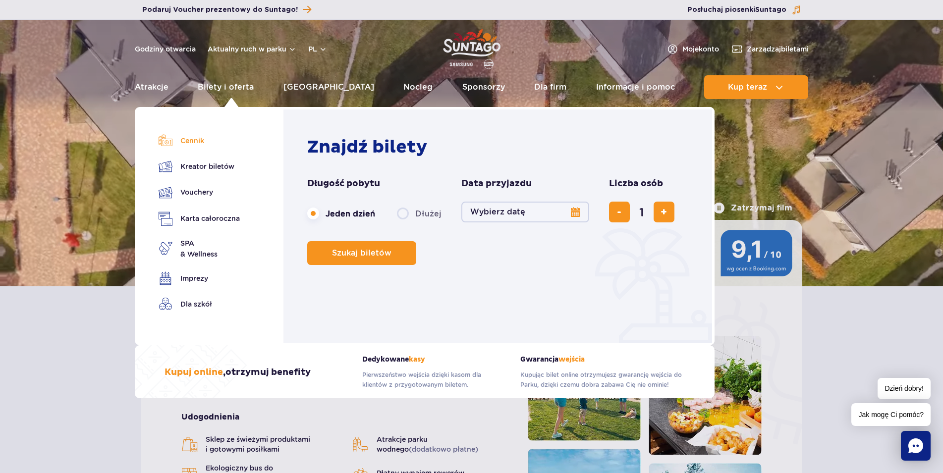
click at [197, 143] on link "Cennik" at bounding box center [199, 141] width 81 height 14
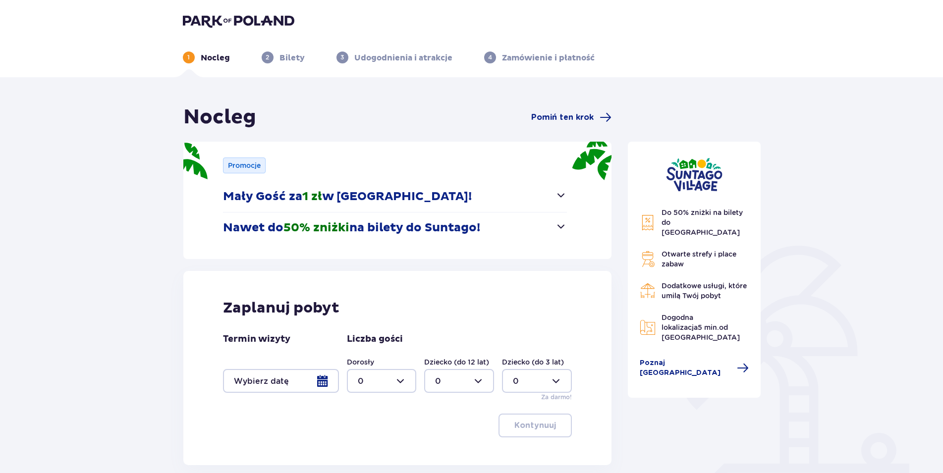
click at [325, 382] on div at bounding box center [281, 381] width 116 height 24
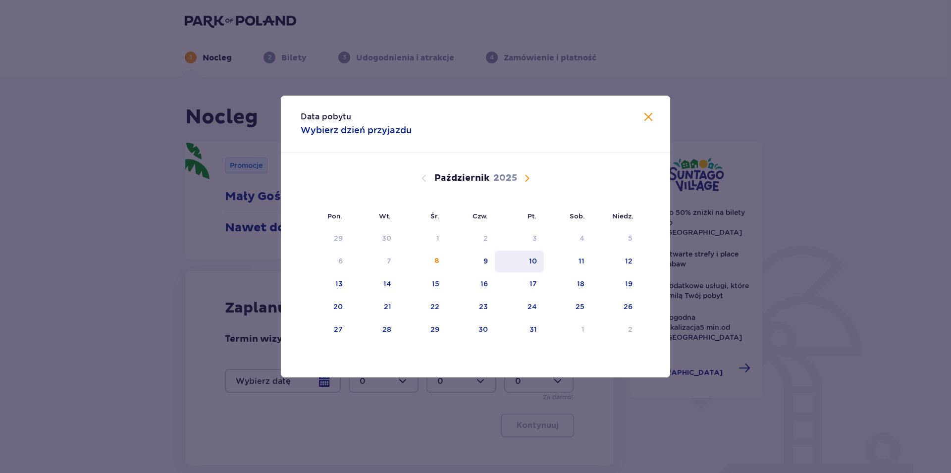
click at [527, 260] on div "10" at bounding box center [519, 262] width 49 height 22
click at [575, 261] on div "11" at bounding box center [568, 262] width 48 height 22
type input "10.10.25 - 11.10.25"
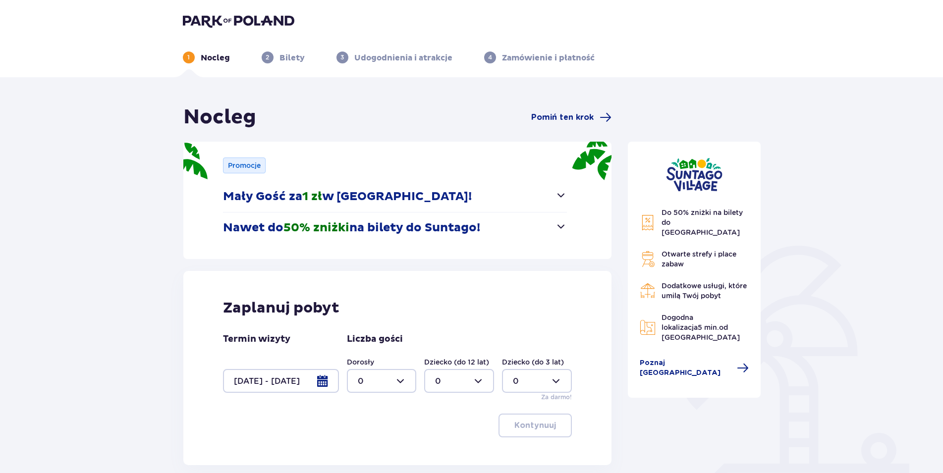
click at [403, 378] on div at bounding box center [382, 381] width 70 height 24
click at [362, 327] on p "2" at bounding box center [360, 325] width 5 height 11
type input "2"
click at [538, 430] on p "Kontynuuj" at bounding box center [535, 425] width 42 height 11
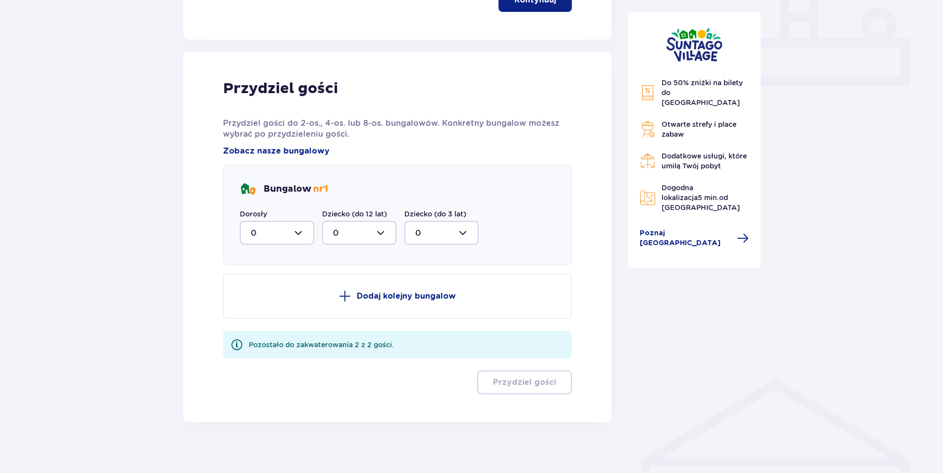
scroll to position [434, 0]
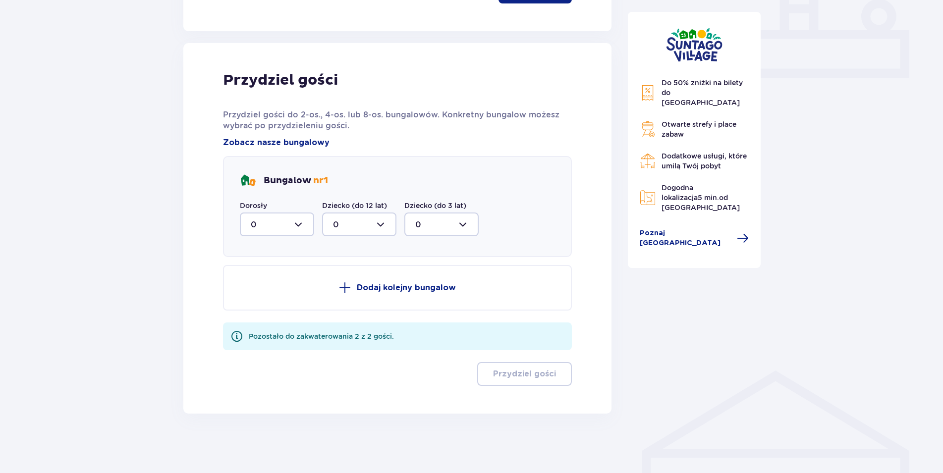
click at [299, 224] on div at bounding box center [277, 225] width 74 height 24
click at [255, 302] on span "2" at bounding box center [277, 296] width 72 height 21
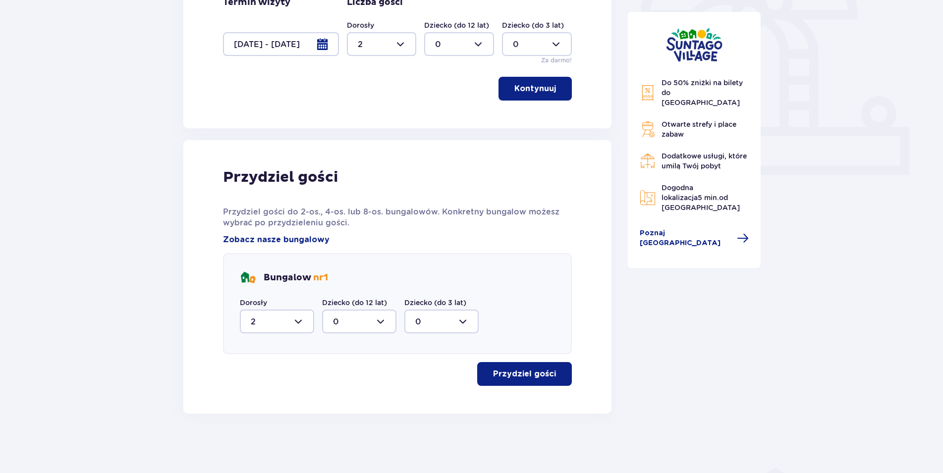
type input "2"
click at [539, 373] on p "Przydziel gości" at bounding box center [524, 374] width 63 height 11
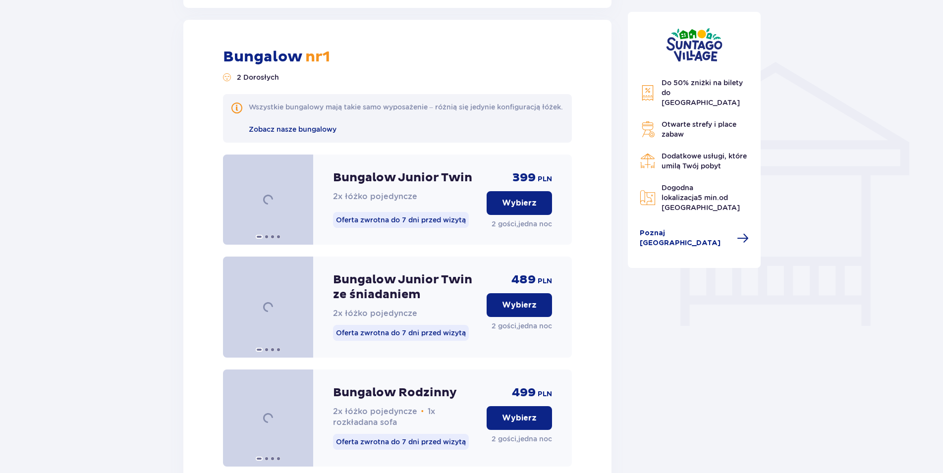
scroll to position [750, 0]
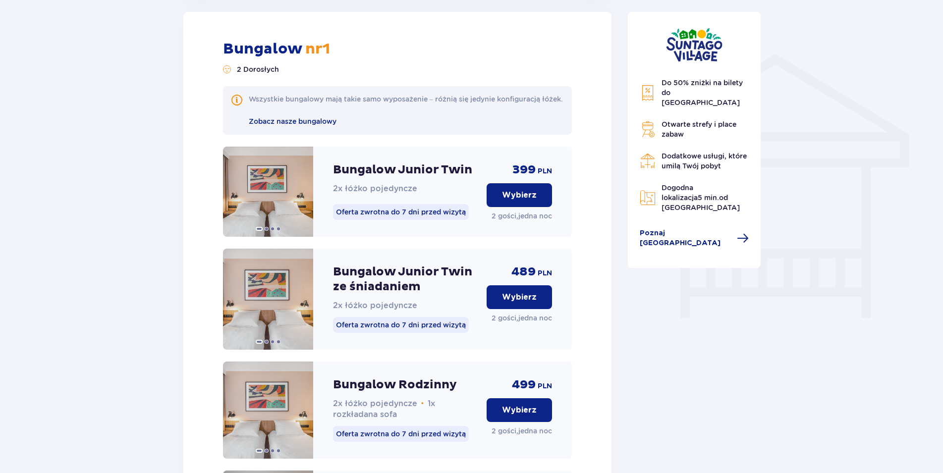
click at [527, 303] on p "Wybierz" at bounding box center [519, 297] width 35 height 11
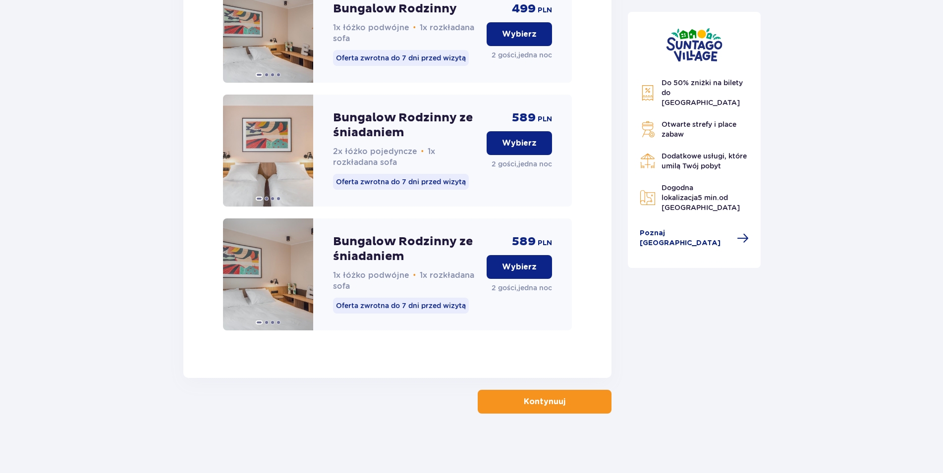
scroll to position [1246, 0]
click at [559, 405] on button "Kontynuuj" at bounding box center [545, 402] width 134 height 24
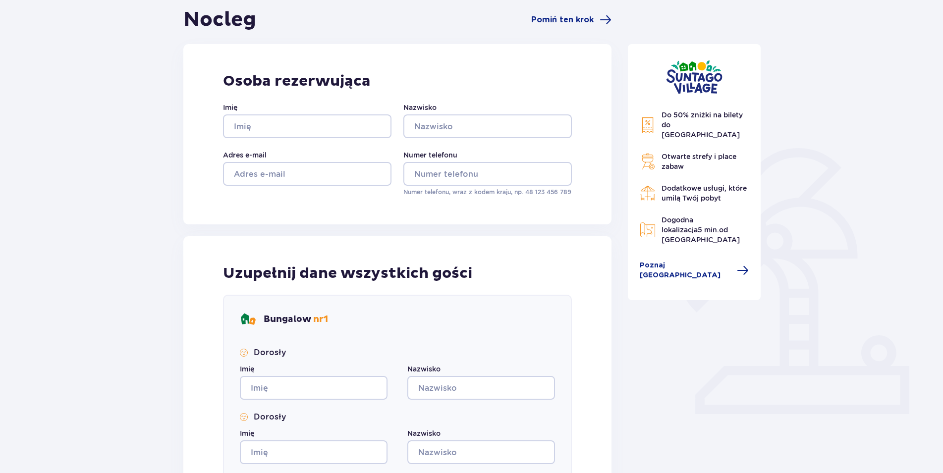
scroll to position [94, 0]
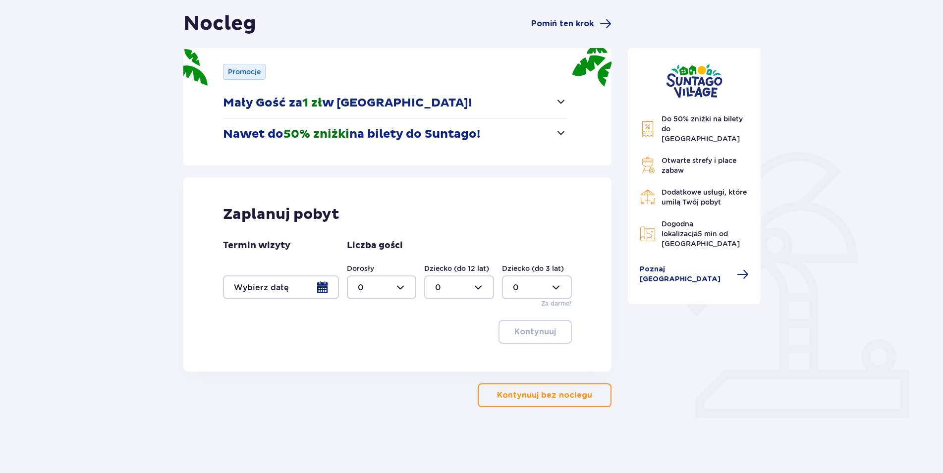
scroll to position [87, 0]
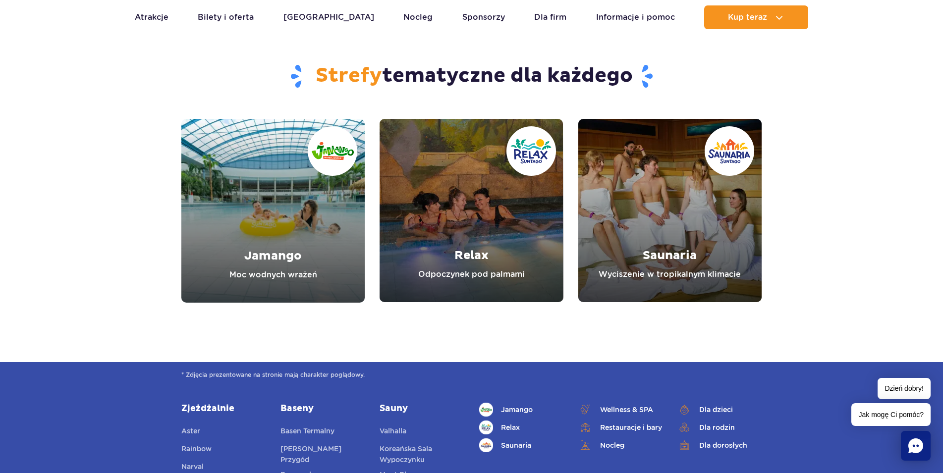
scroll to position [707, 0]
